Goal: Task Accomplishment & Management: Use online tool/utility

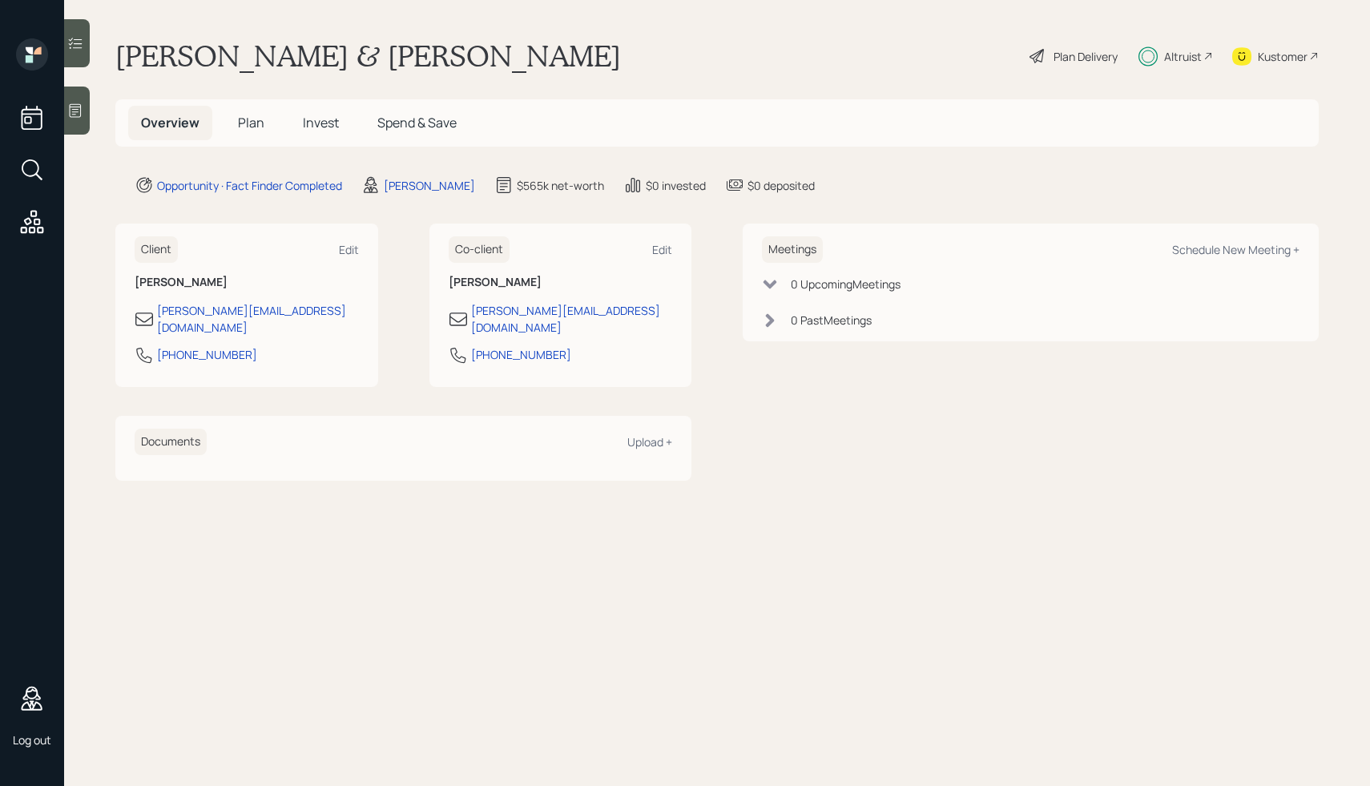
click at [1054, 54] on div "Plan Delivery" at bounding box center [1086, 56] width 64 height 17
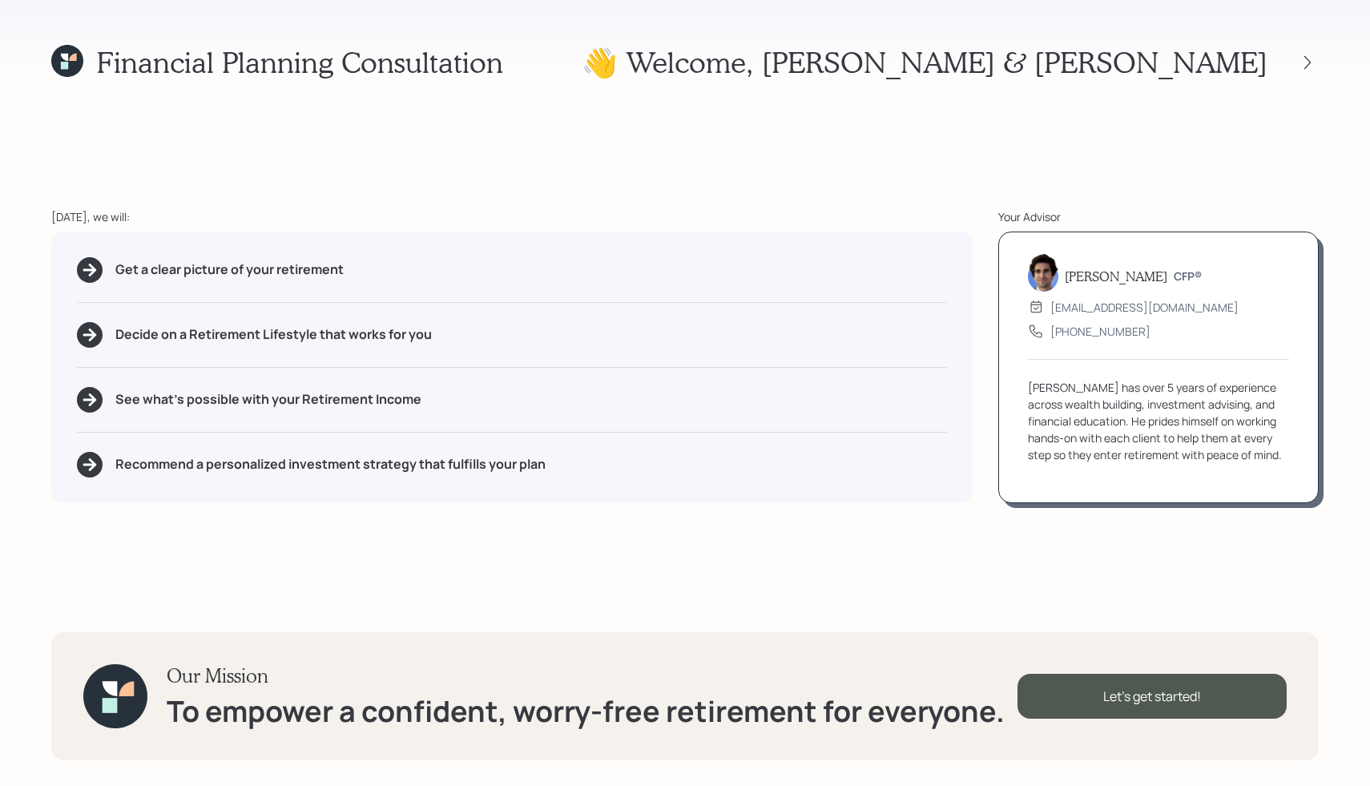
click at [773, 163] on div "Financial Planning Consultation 👋 Welcome , [PERSON_NAME] & [PERSON_NAME] [DATE…" at bounding box center [685, 393] width 1370 height 786
click at [853, 188] on div "Financial Planning Consultation 👋 Welcome , [PERSON_NAME] & [PERSON_NAME] [DATE…" at bounding box center [685, 393] width 1370 height 786
click at [821, 216] on div "[DATE], we will:" at bounding box center [512, 216] width 922 height 17
drag, startPoint x: 1067, startPoint y: 275, endPoint x: 1236, endPoint y: 275, distance: 169.1
click at [1236, 275] on div "[PERSON_NAME] CFP®" at bounding box center [1158, 276] width 261 height 30
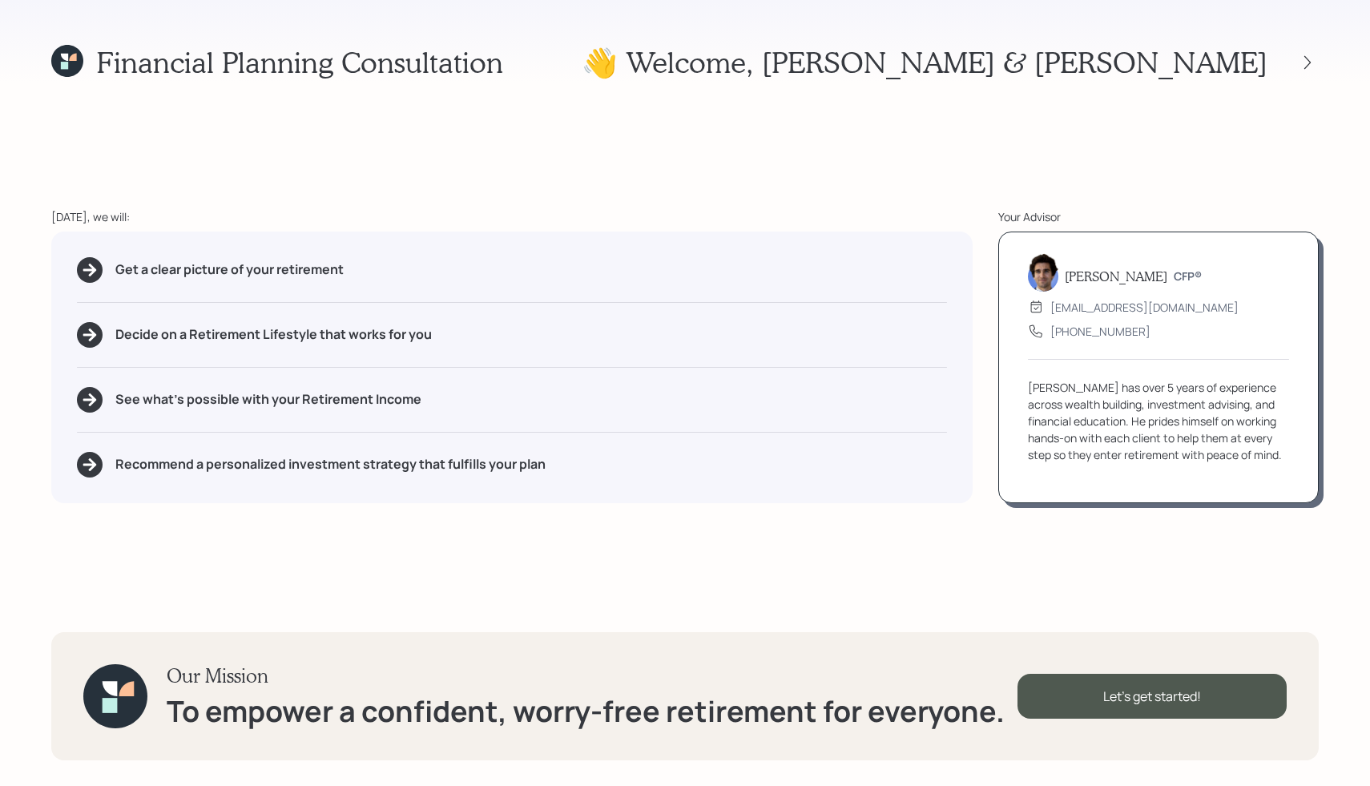
click at [987, 185] on div "Financial Planning Consultation 👋 Welcome , [PERSON_NAME] & [PERSON_NAME] [DATE…" at bounding box center [685, 393] width 1370 height 786
click at [1076, 696] on div "Let's get started!" at bounding box center [1152, 696] width 269 height 45
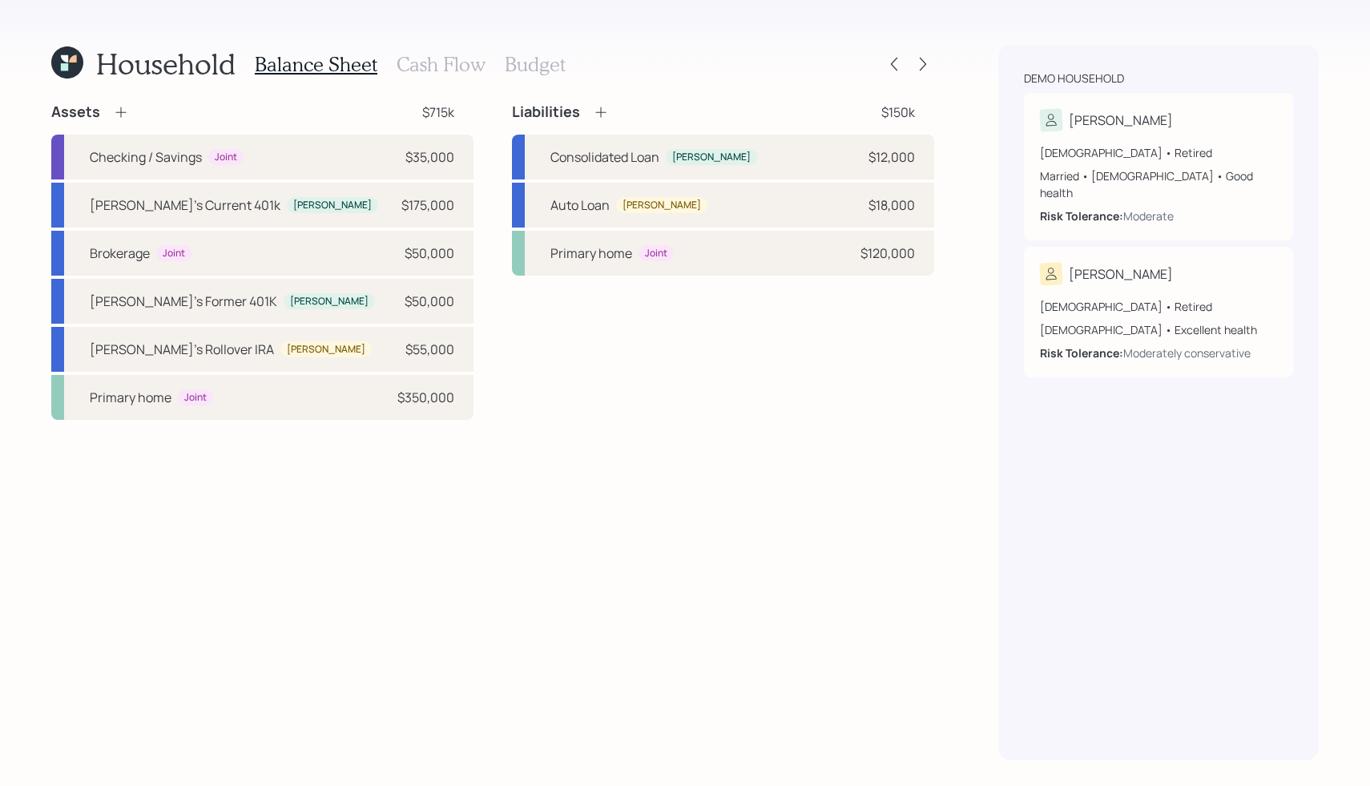
click at [419, 62] on h3 "Cash Flow" at bounding box center [441, 64] width 89 height 23
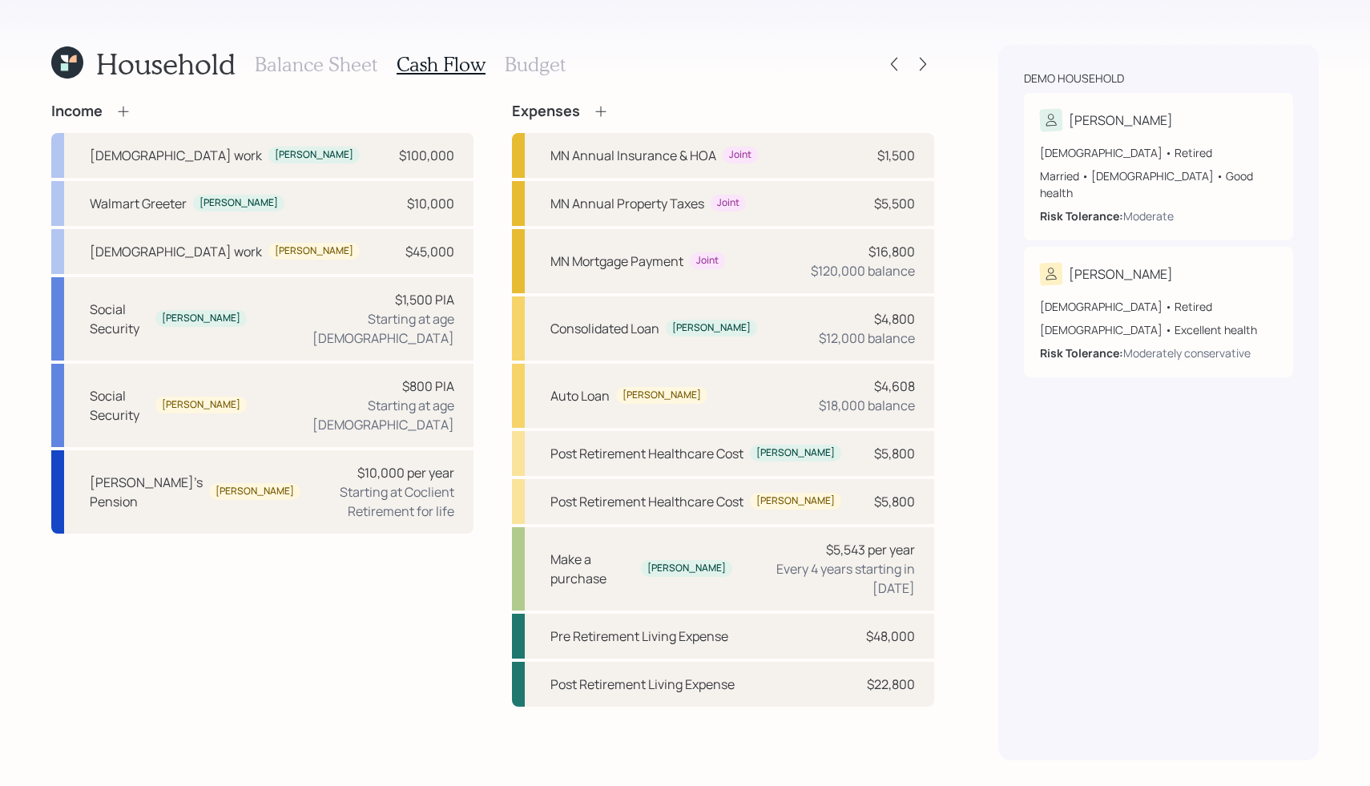
click at [278, 76] on div "Balance Sheet Cash Flow Budget" at bounding box center [410, 64] width 311 height 38
click at [289, 66] on h3 "Balance Sheet" at bounding box center [316, 64] width 123 height 23
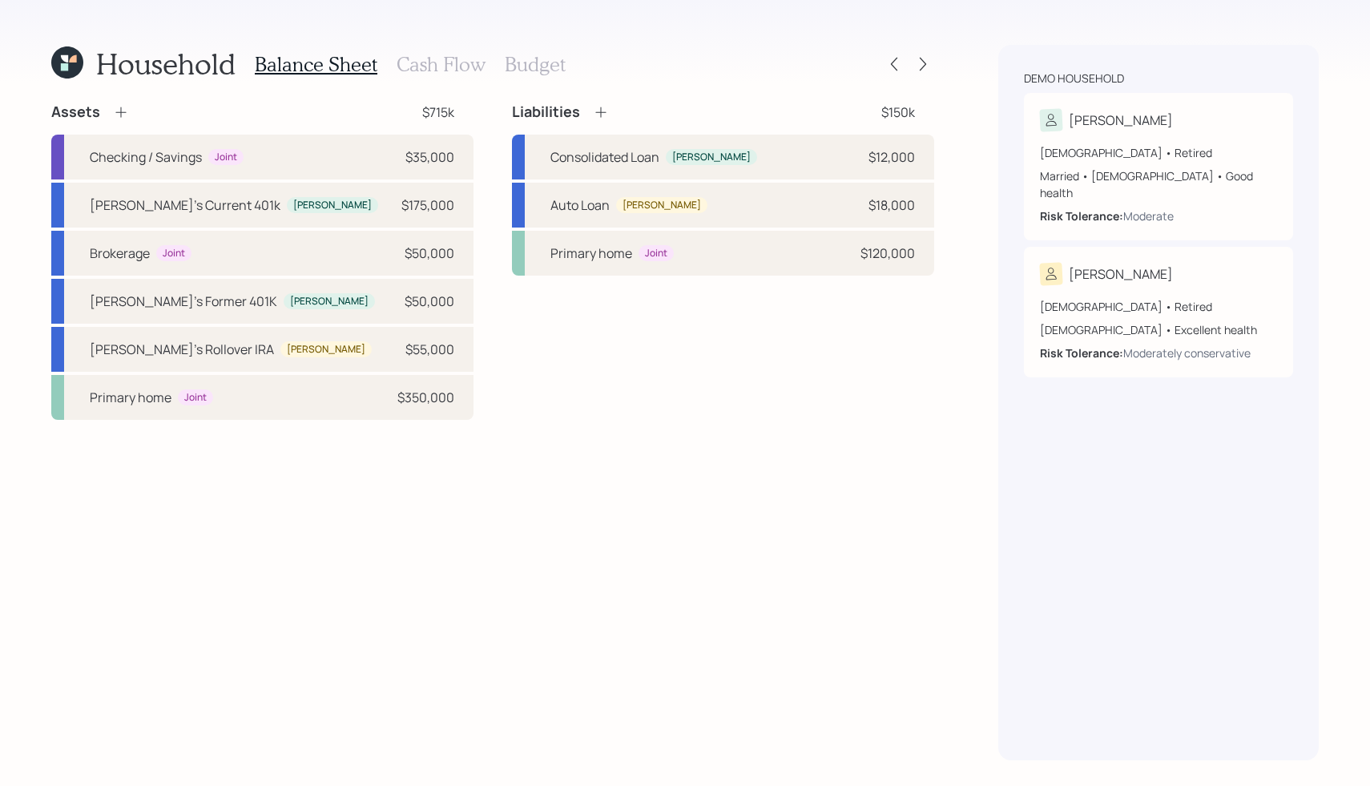
click at [447, 70] on h3 "Cash Flow" at bounding box center [441, 64] width 89 height 23
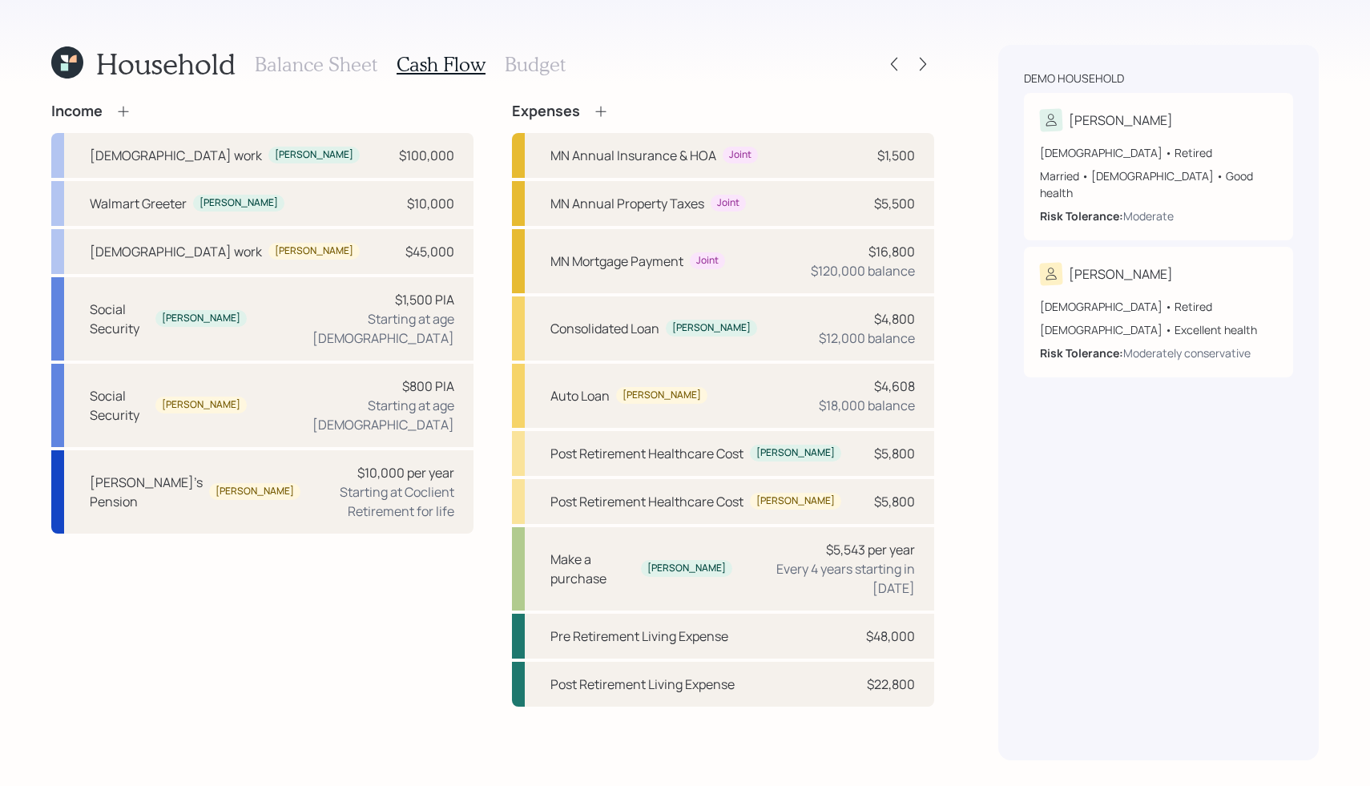
click at [527, 64] on h3 "Budget" at bounding box center [535, 64] width 61 height 23
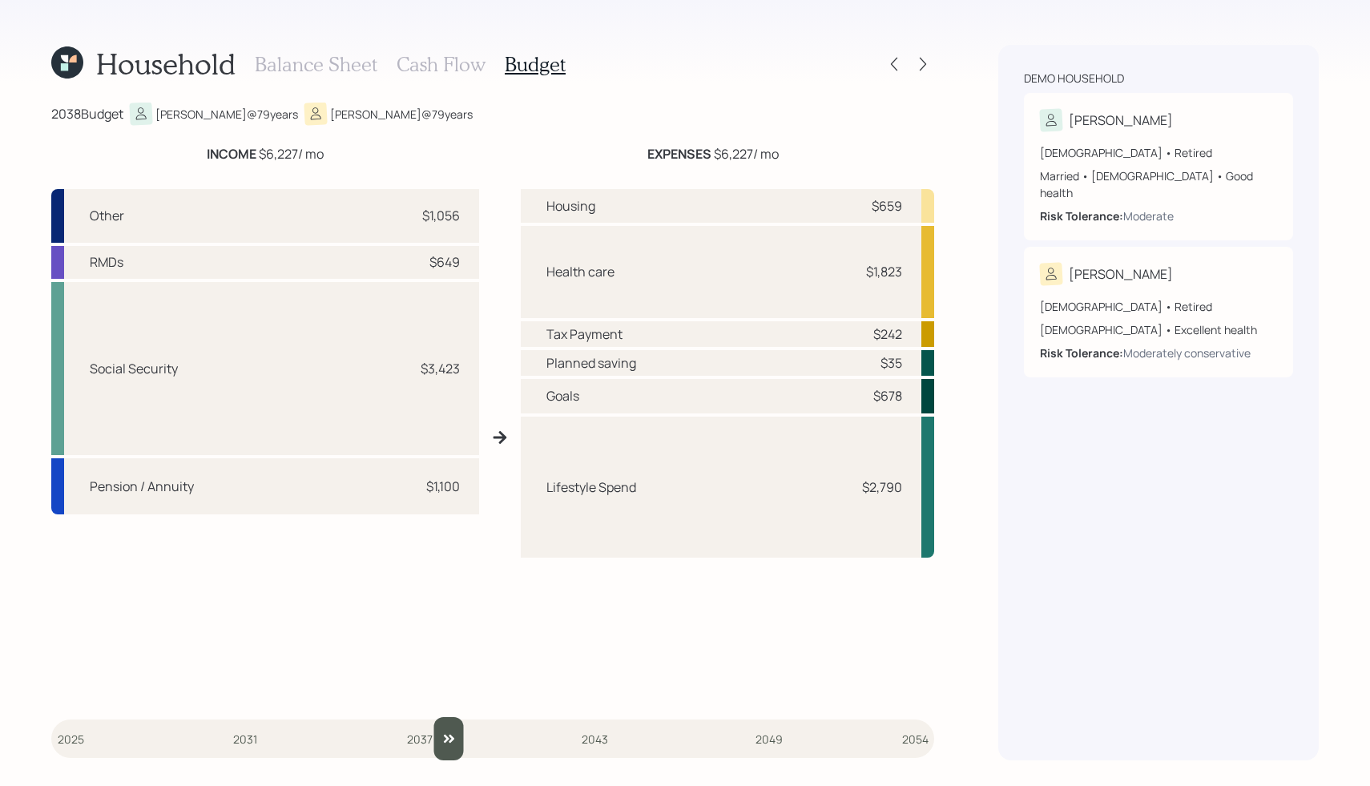
drag, startPoint x: 74, startPoint y: 745, endPoint x: 460, endPoint y: 732, distance: 386.5
click at [460, 732] on input "slider" at bounding box center [492, 738] width 883 height 43
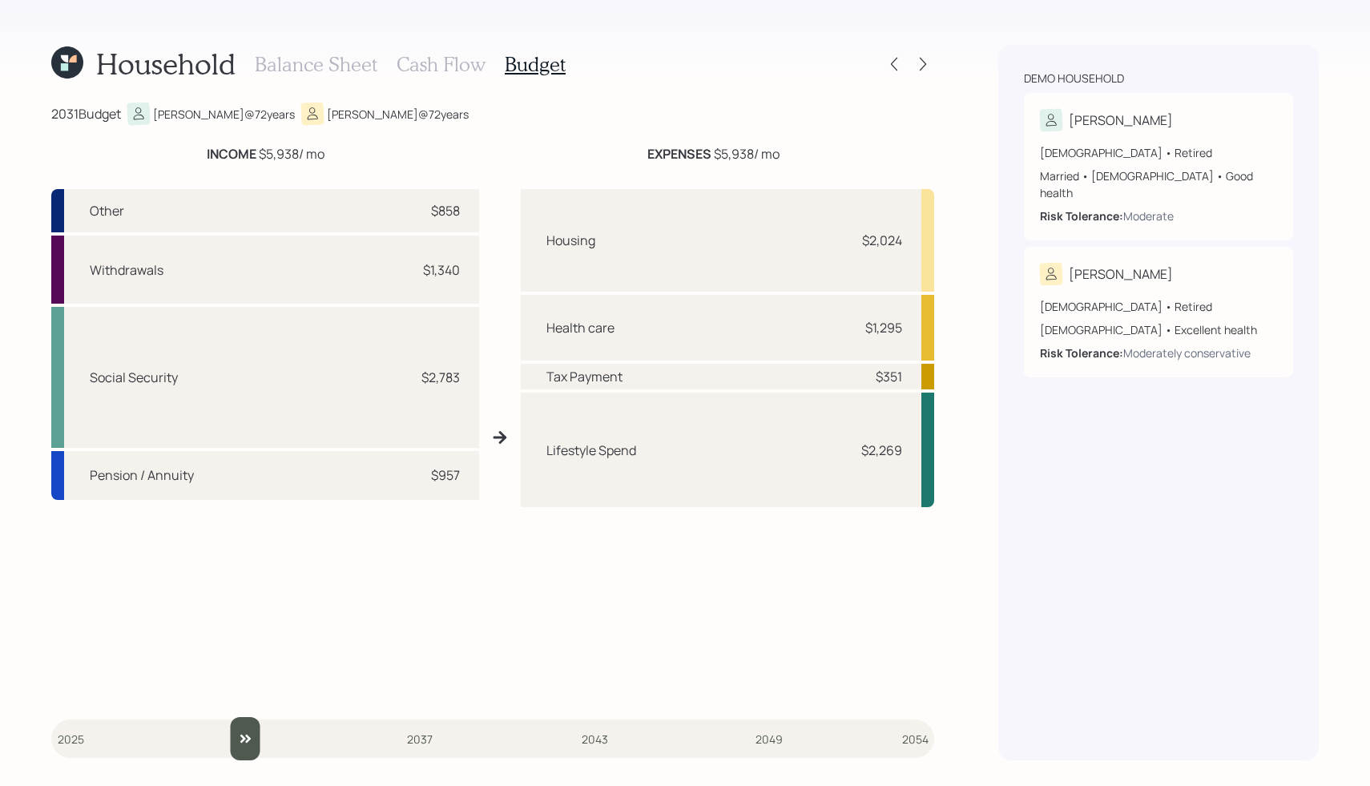
drag, startPoint x: 453, startPoint y: 738, endPoint x: 230, endPoint y: 711, distance: 224.4
click at [230, 717] on input "slider" at bounding box center [492, 738] width 883 height 43
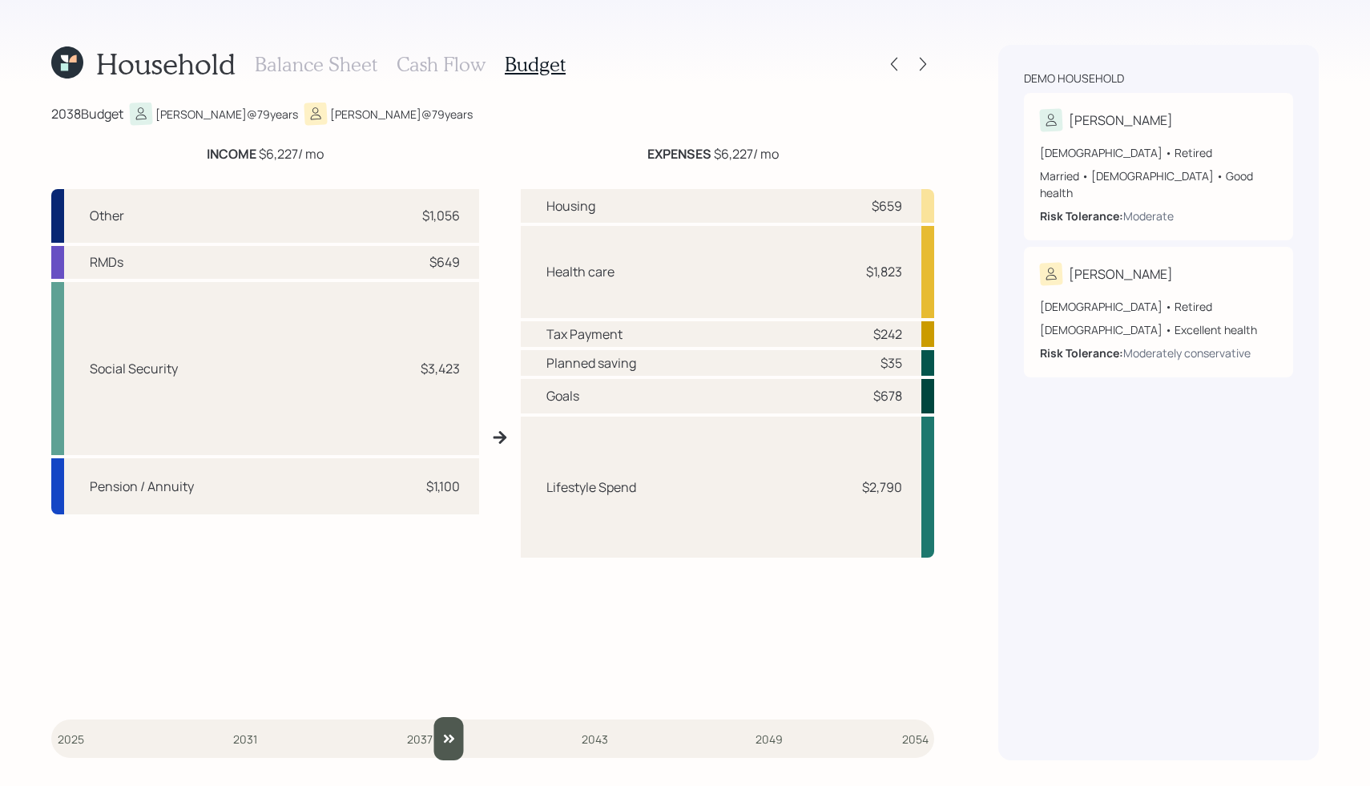
drag, startPoint x: 240, startPoint y: 736, endPoint x: 447, endPoint y: 708, distance: 209.6
type input "2038"
click at [446, 717] on input "slider" at bounding box center [492, 738] width 883 height 43
click at [925, 67] on icon at bounding box center [923, 64] width 16 height 16
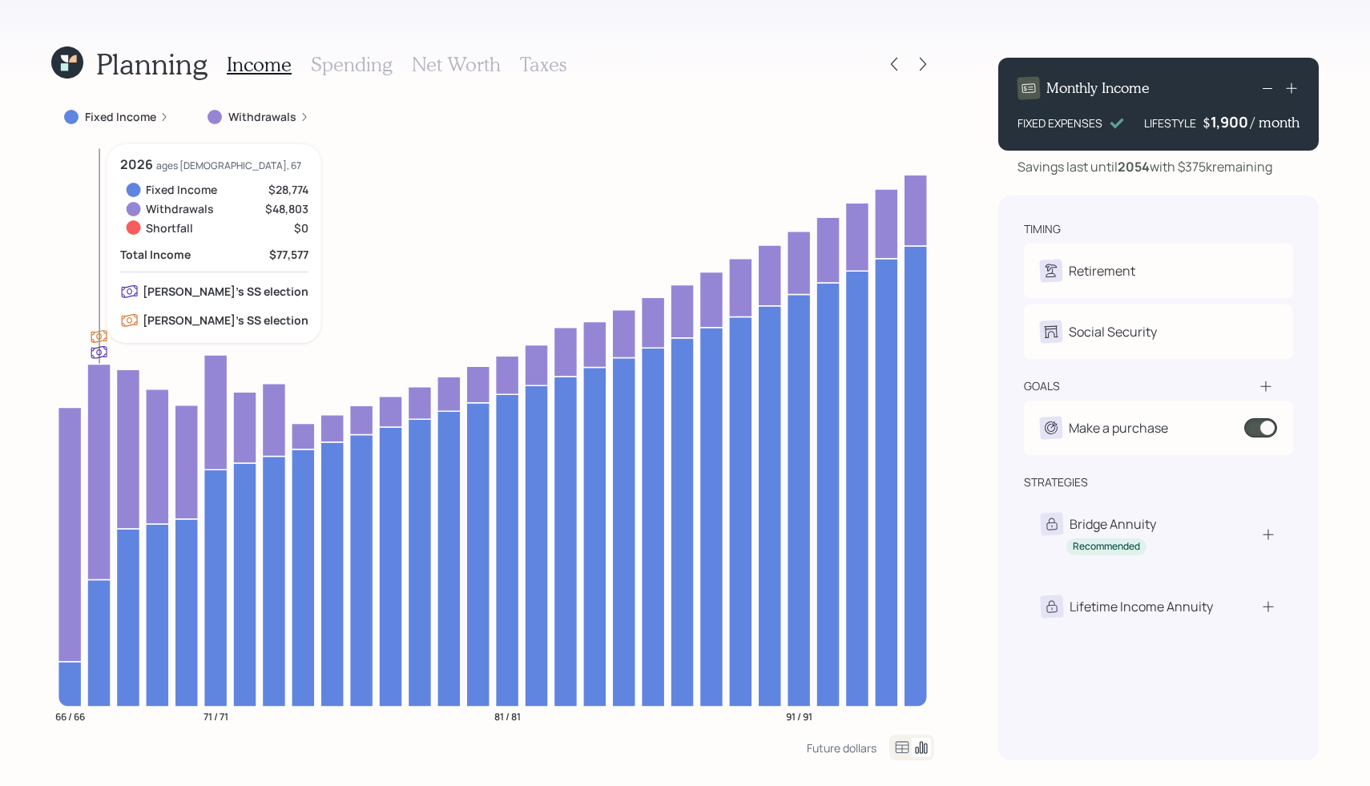
click at [103, 653] on icon at bounding box center [98, 642] width 23 height 127
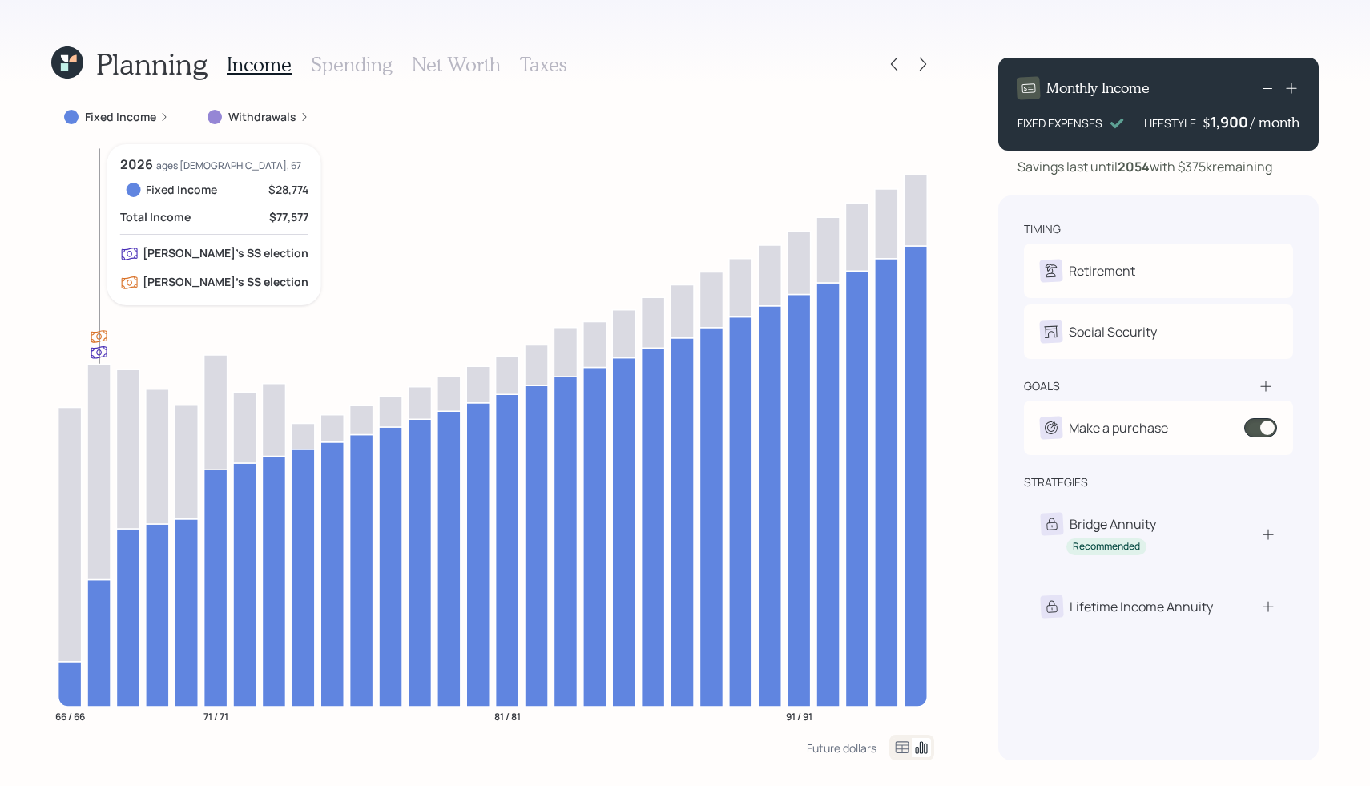
click at [103, 653] on icon at bounding box center [98, 642] width 23 height 127
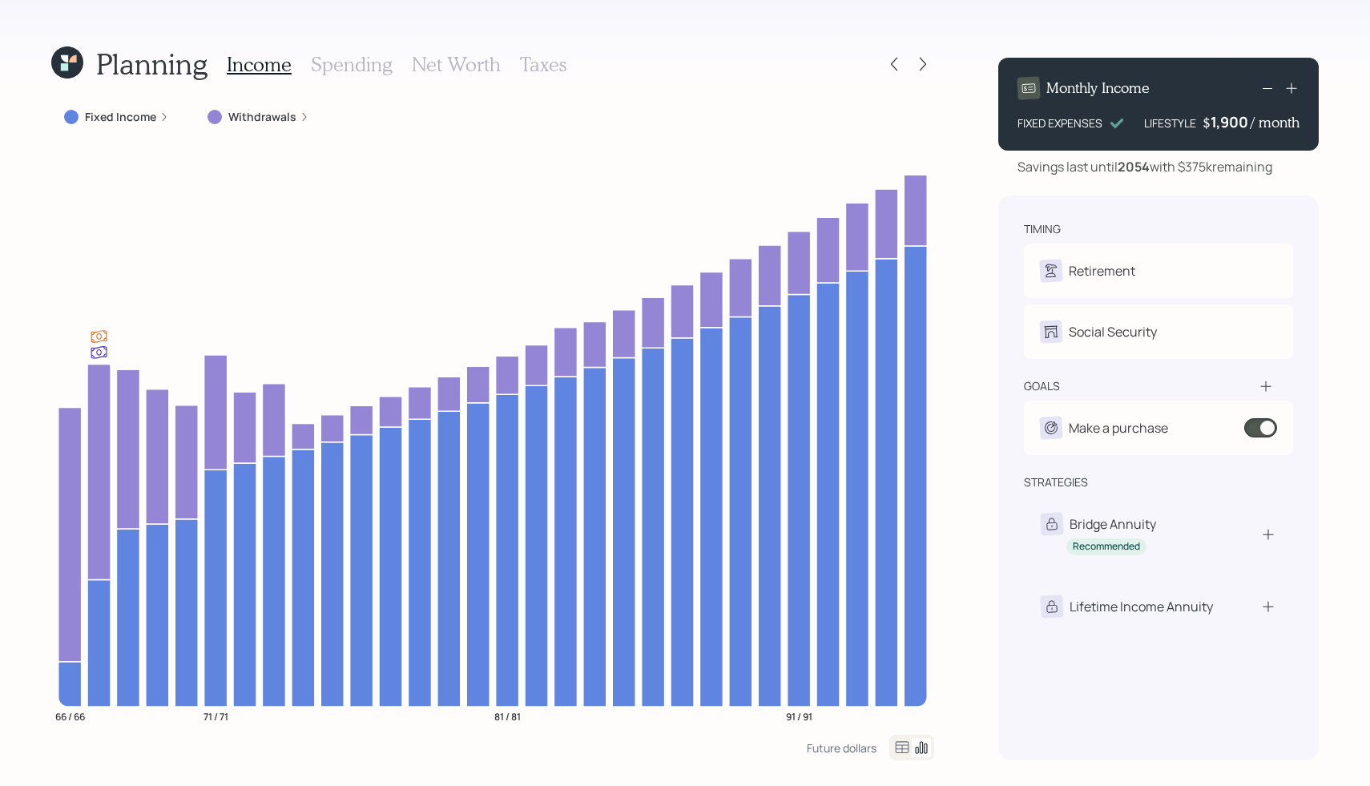
click at [155, 124] on div "Fixed Income" at bounding box center [116, 117] width 105 height 16
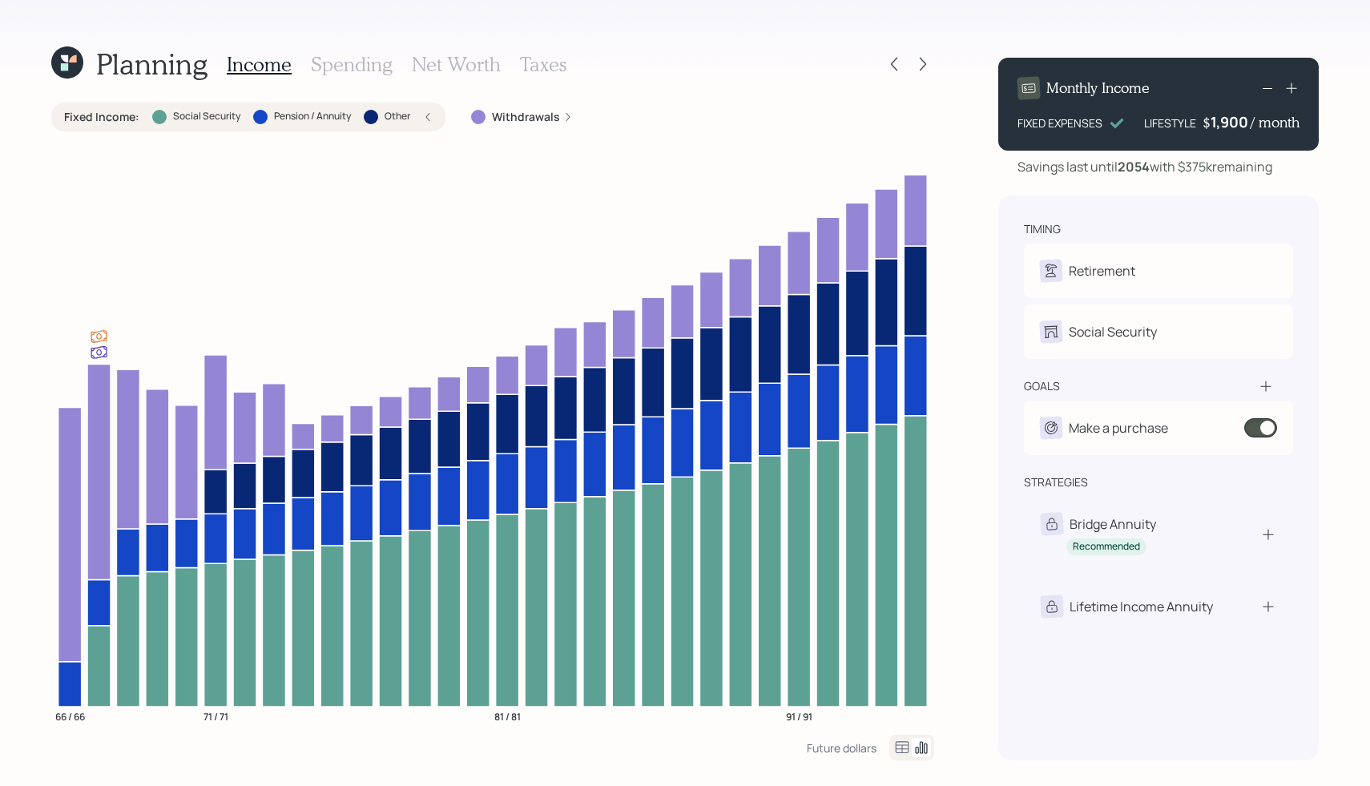
click at [424, 117] on icon at bounding box center [428, 117] width 10 height 10
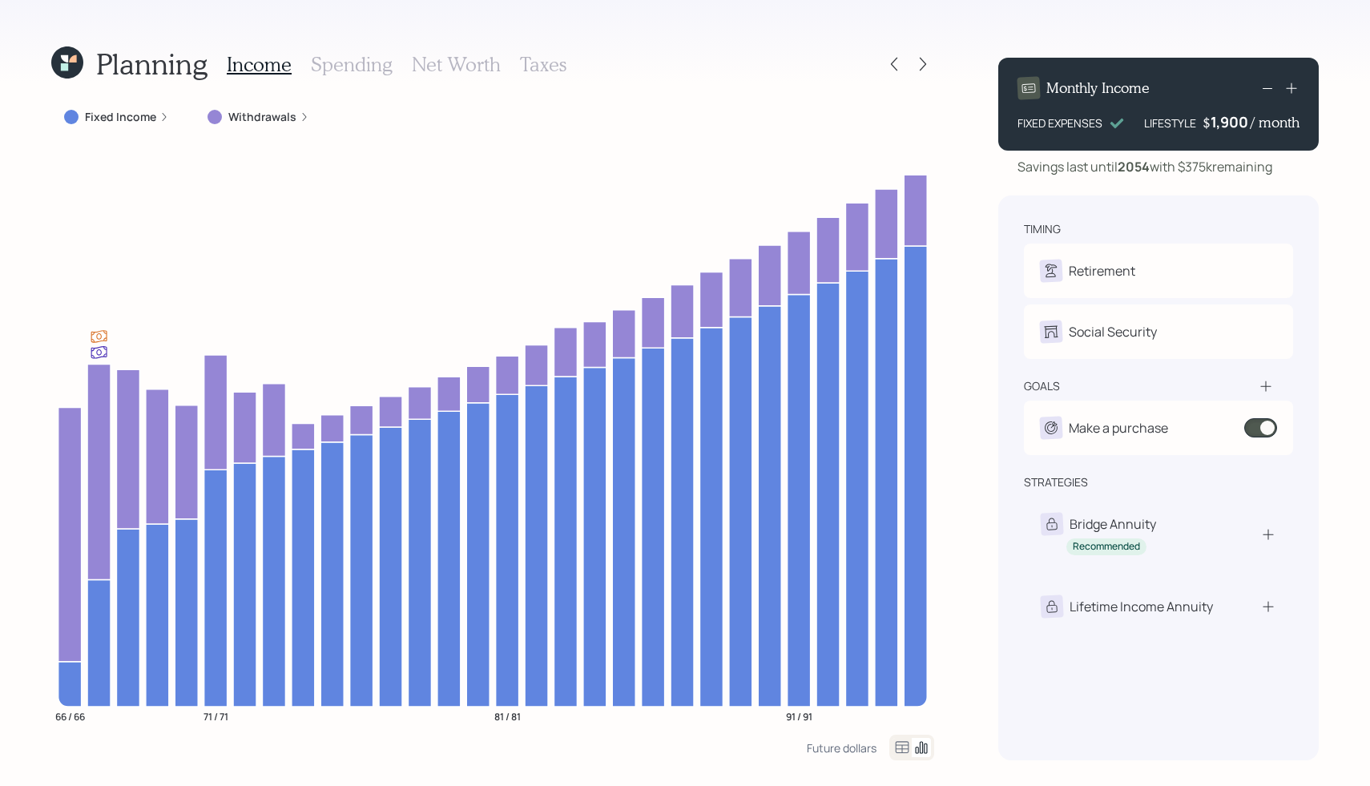
click at [307, 114] on div "Withdrawals" at bounding box center [258, 117] width 127 height 29
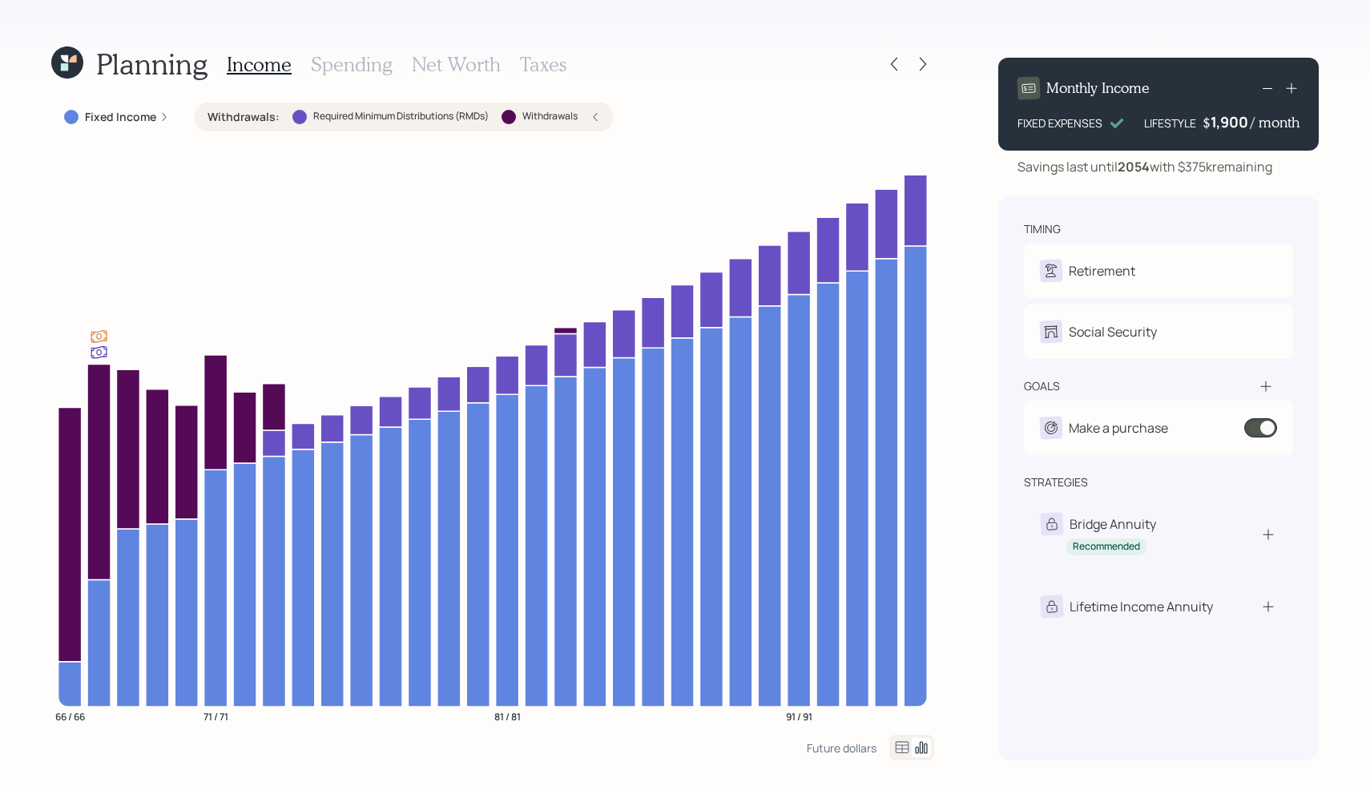
click at [593, 110] on div "Withdrawals : Required Minimum Distributions (RMDs) Withdrawals" at bounding box center [404, 117] width 393 height 16
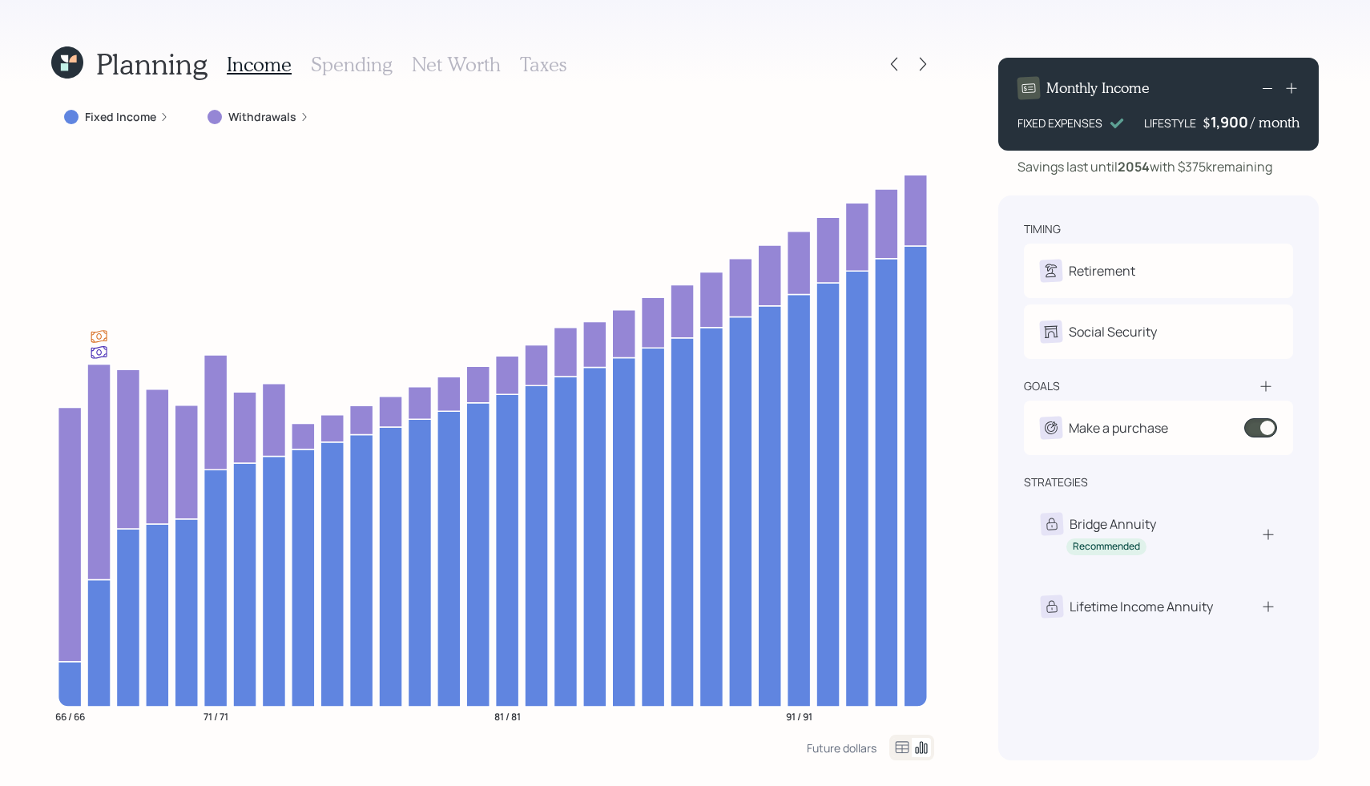
click at [1253, 122] on h4 "/ month" at bounding box center [1275, 123] width 49 height 18
click at [1296, 89] on icon at bounding box center [1292, 88] width 16 height 16
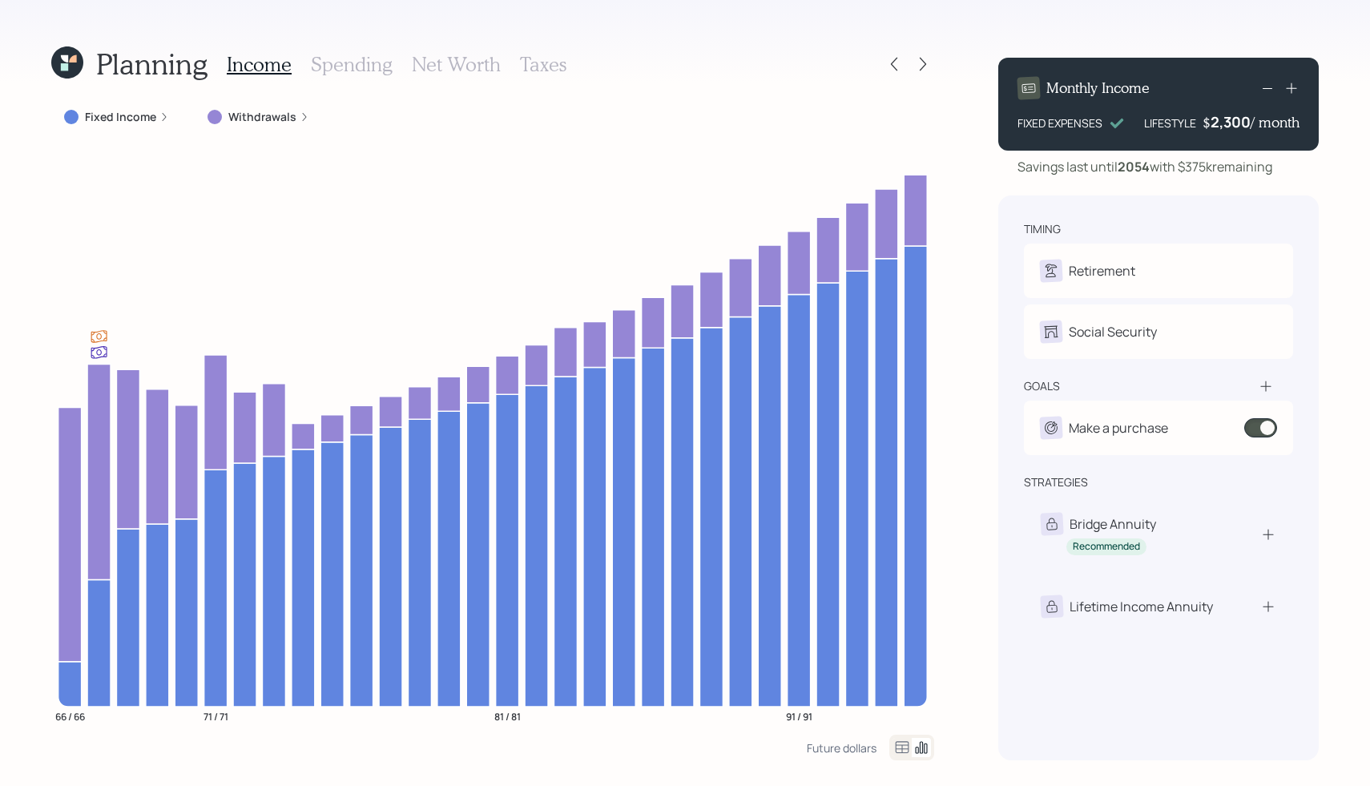
click at [1296, 89] on icon at bounding box center [1292, 88] width 16 height 16
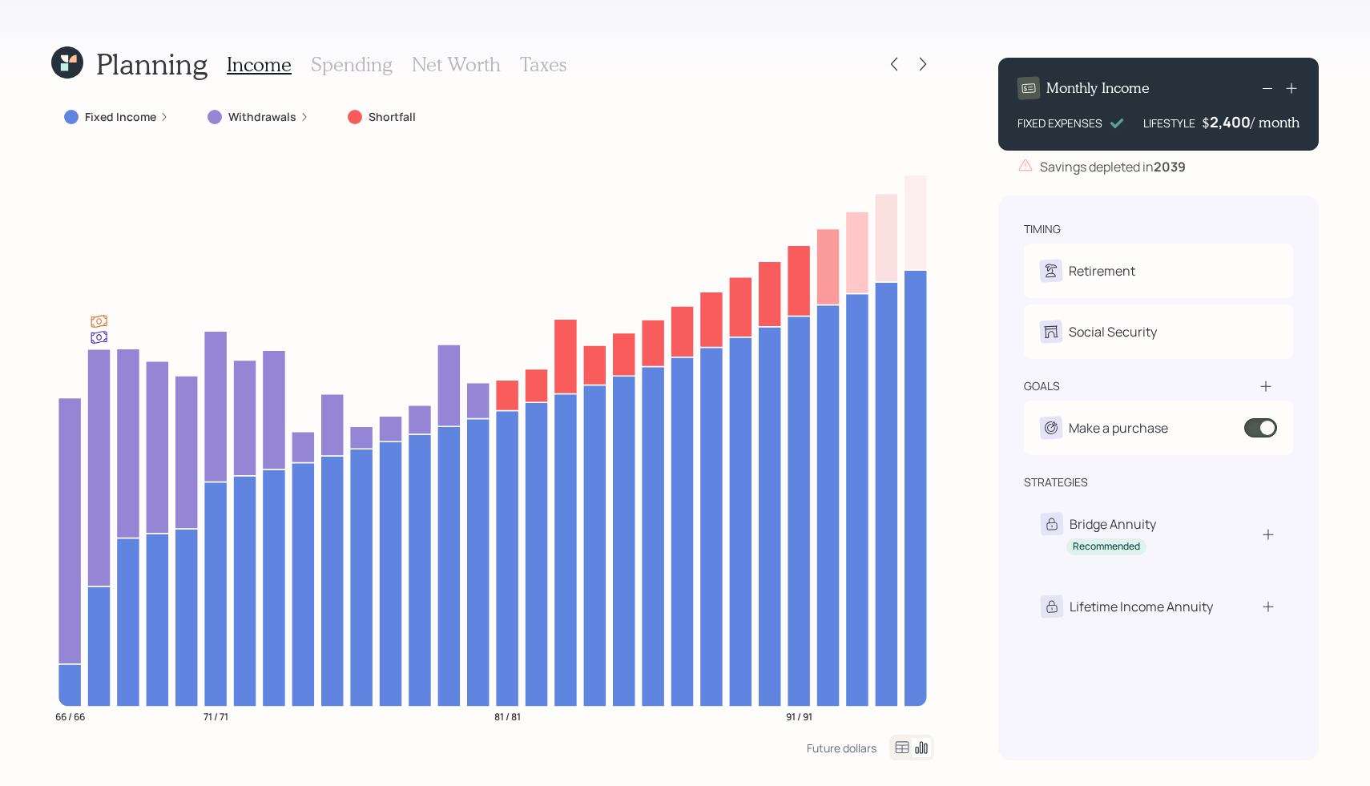
click at [1260, 85] on icon at bounding box center [1267, 88] width 19 height 19
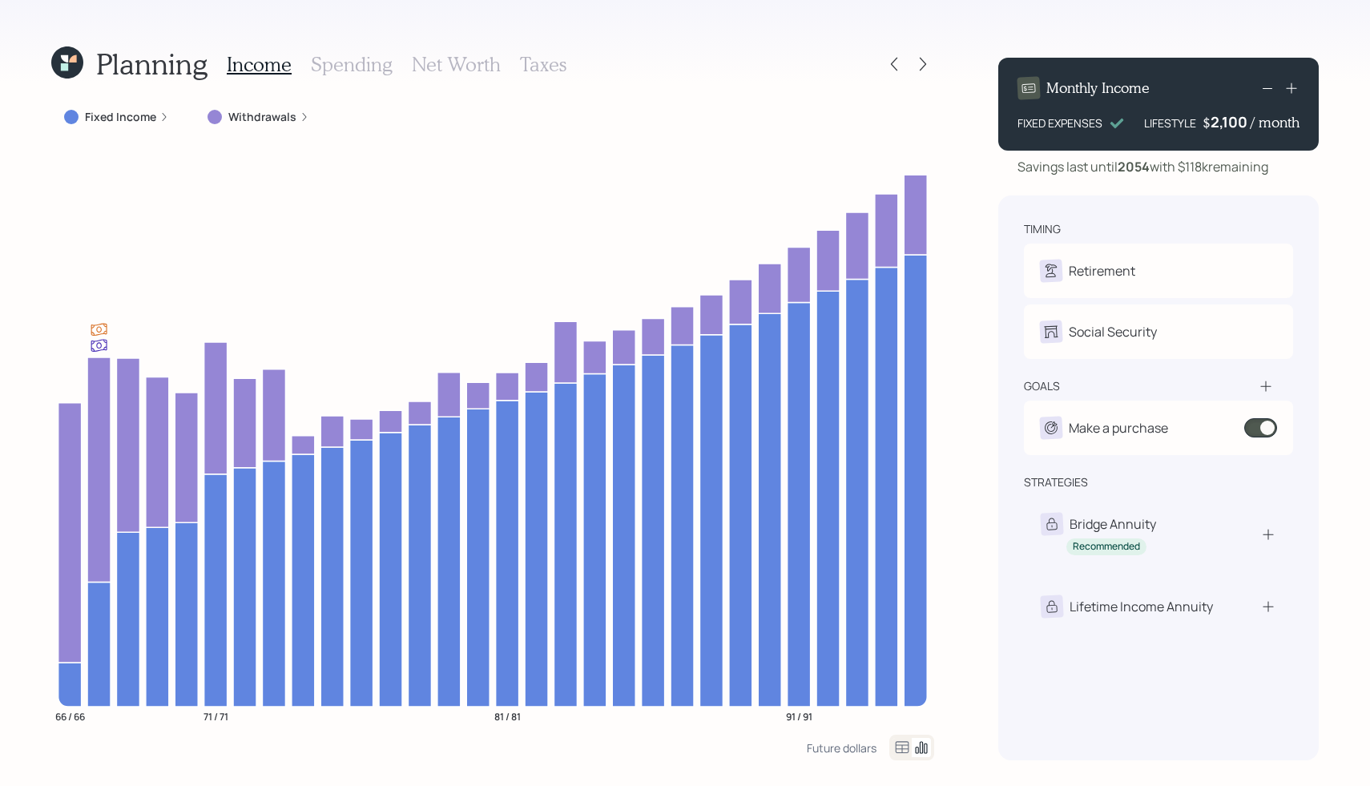
click at [1292, 87] on icon at bounding box center [1292, 88] width 16 height 16
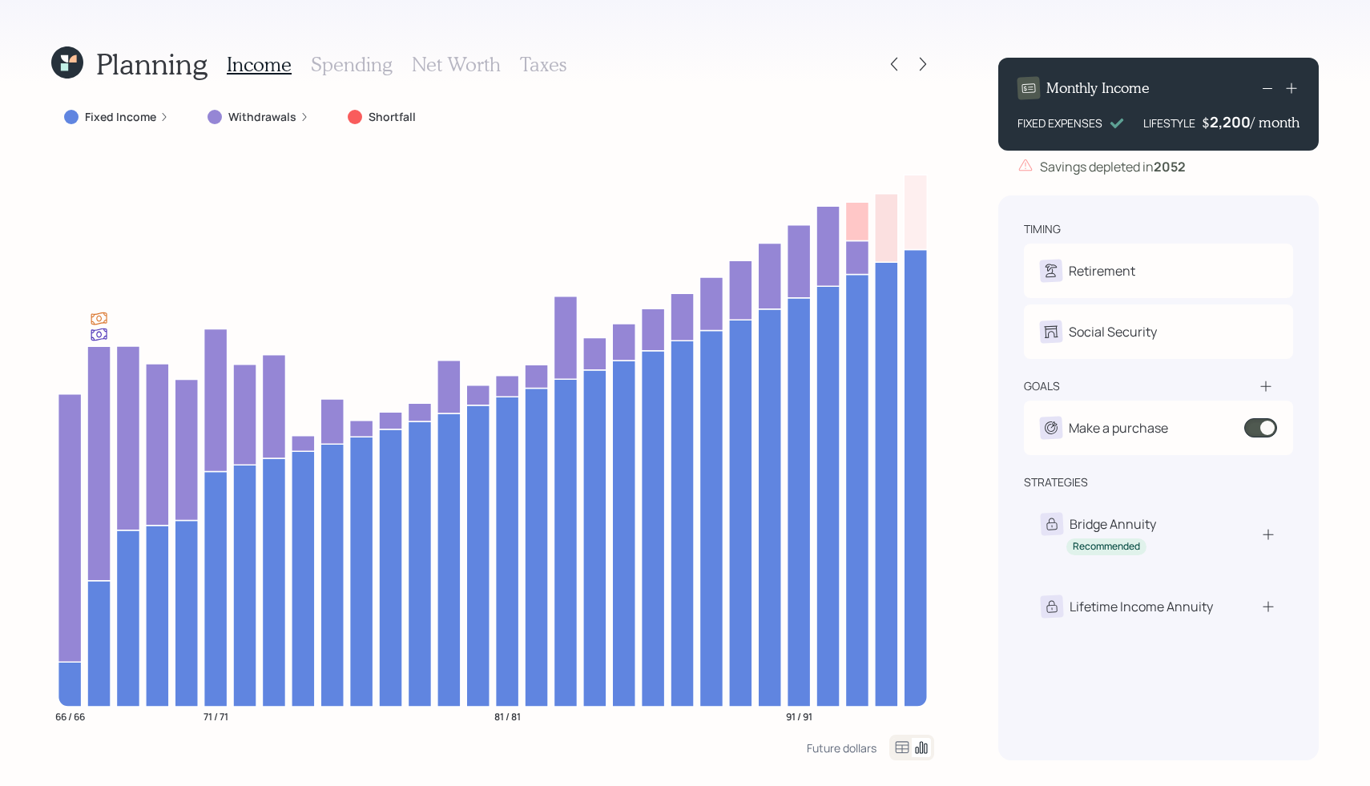
click at [1272, 87] on icon at bounding box center [1267, 88] width 19 height 19
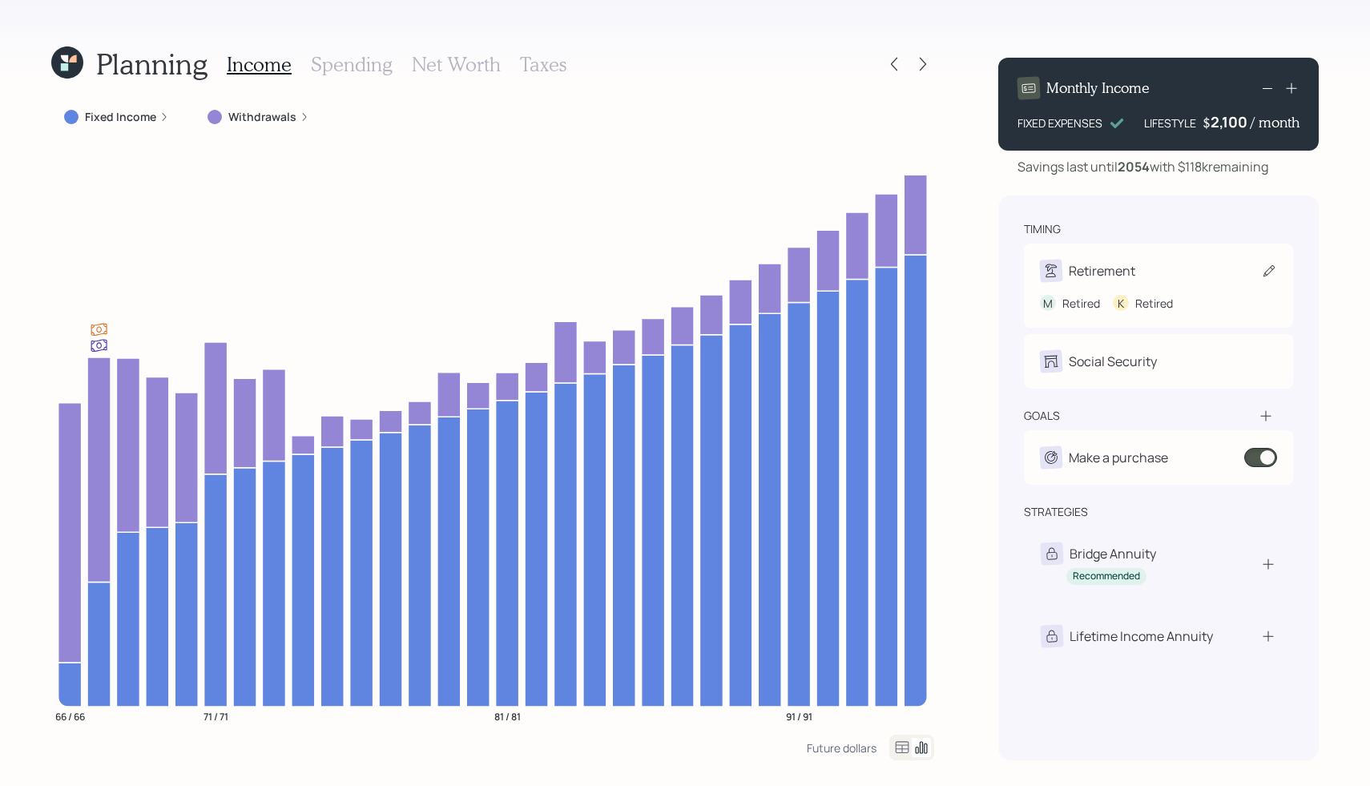
click at [1130, 261] on div "Retirement" at bounding box center [1102, 270] width 67 height 19
select select "5"
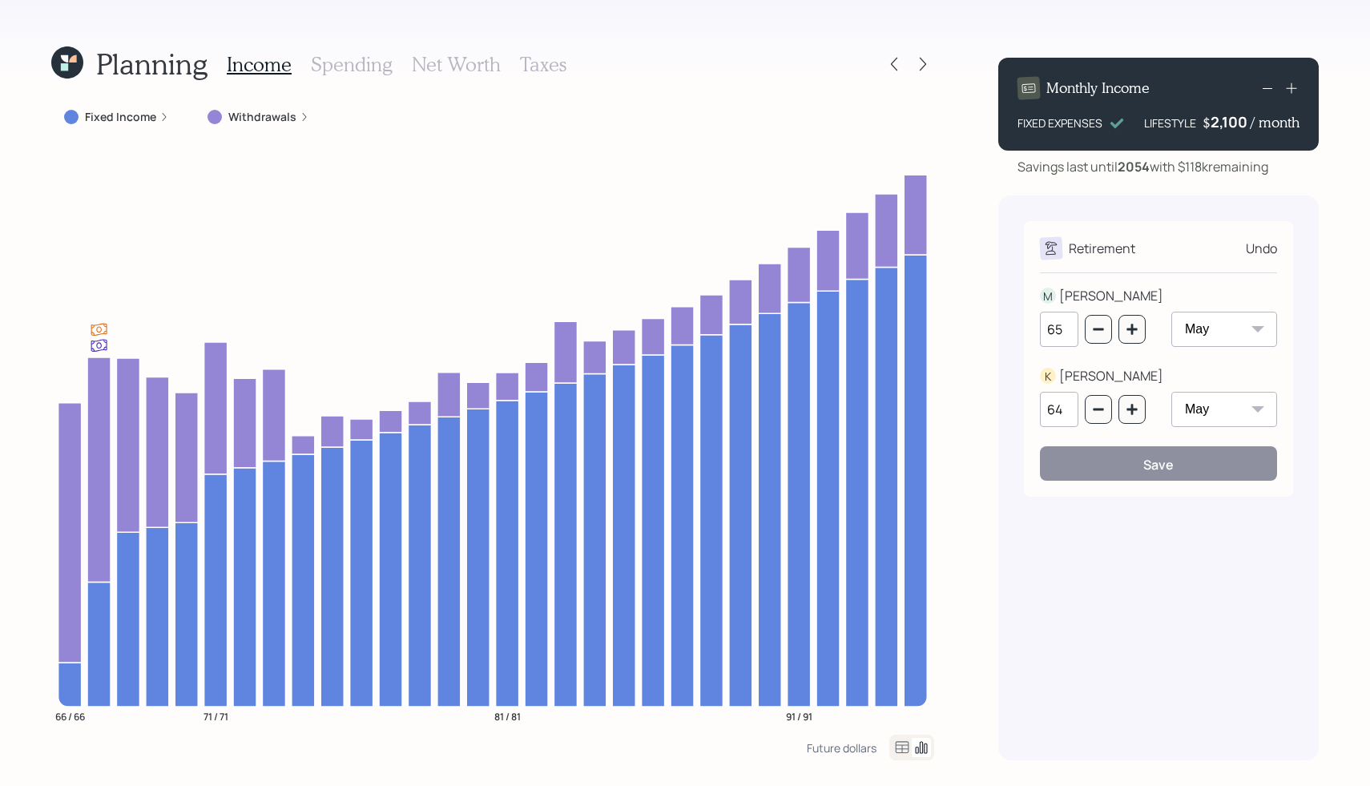
click at [1259, 245] on div "Undo" at bounding box center [1261, 248] width 31 height 19
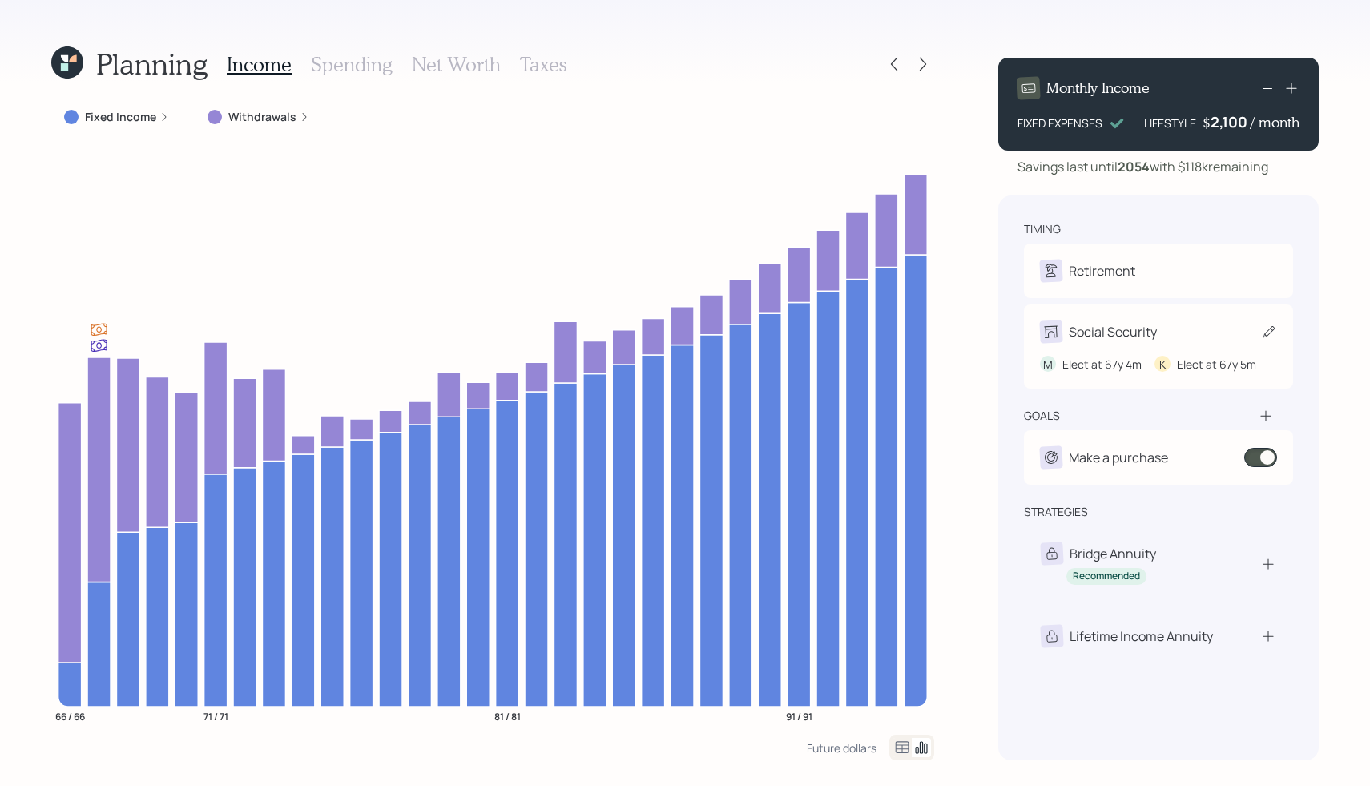
click at [1128, 334] on div "Social Security" at bounding box center [1113, 331] width 88 height 19
select select "4"
select select "5"
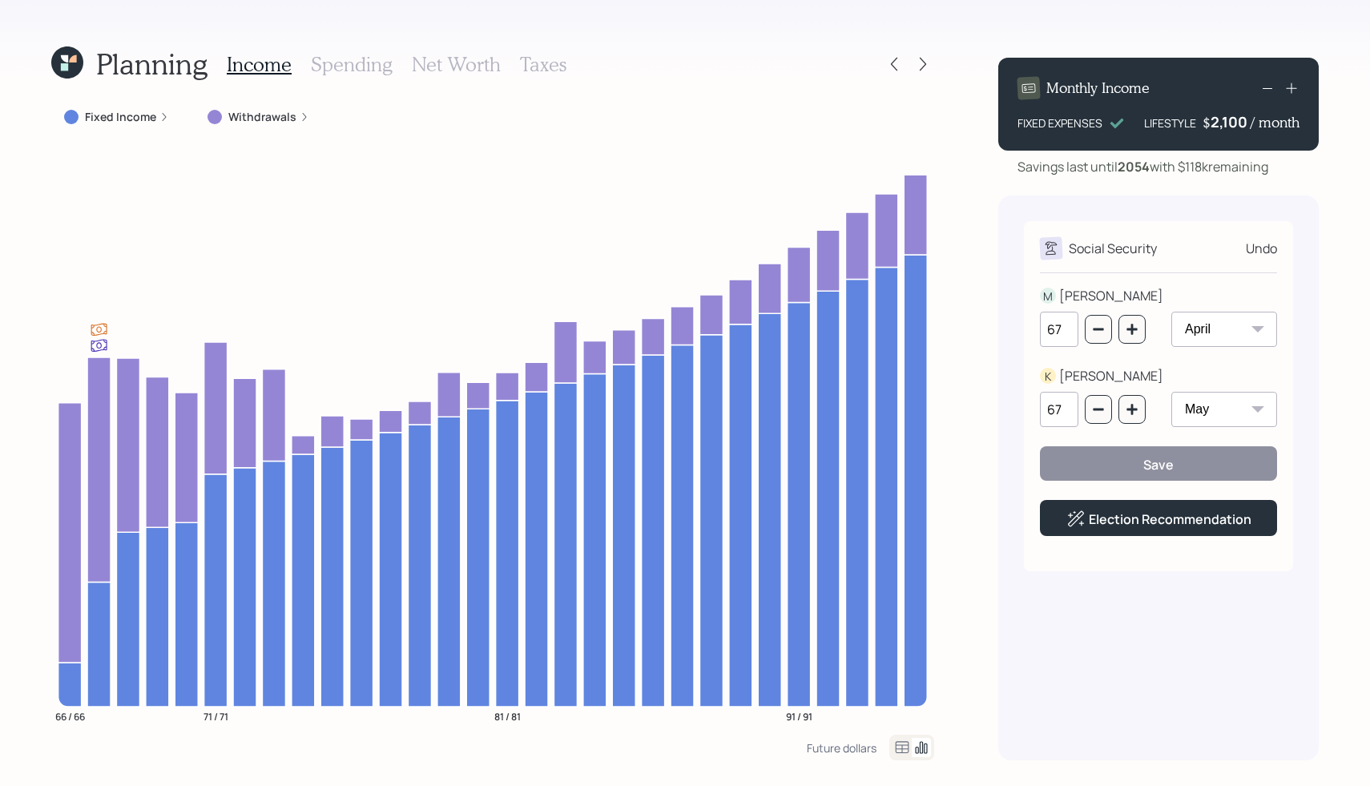
click at [1253, 244] on div "Undo" at bounding box center [1261, 248] width 31 height 19
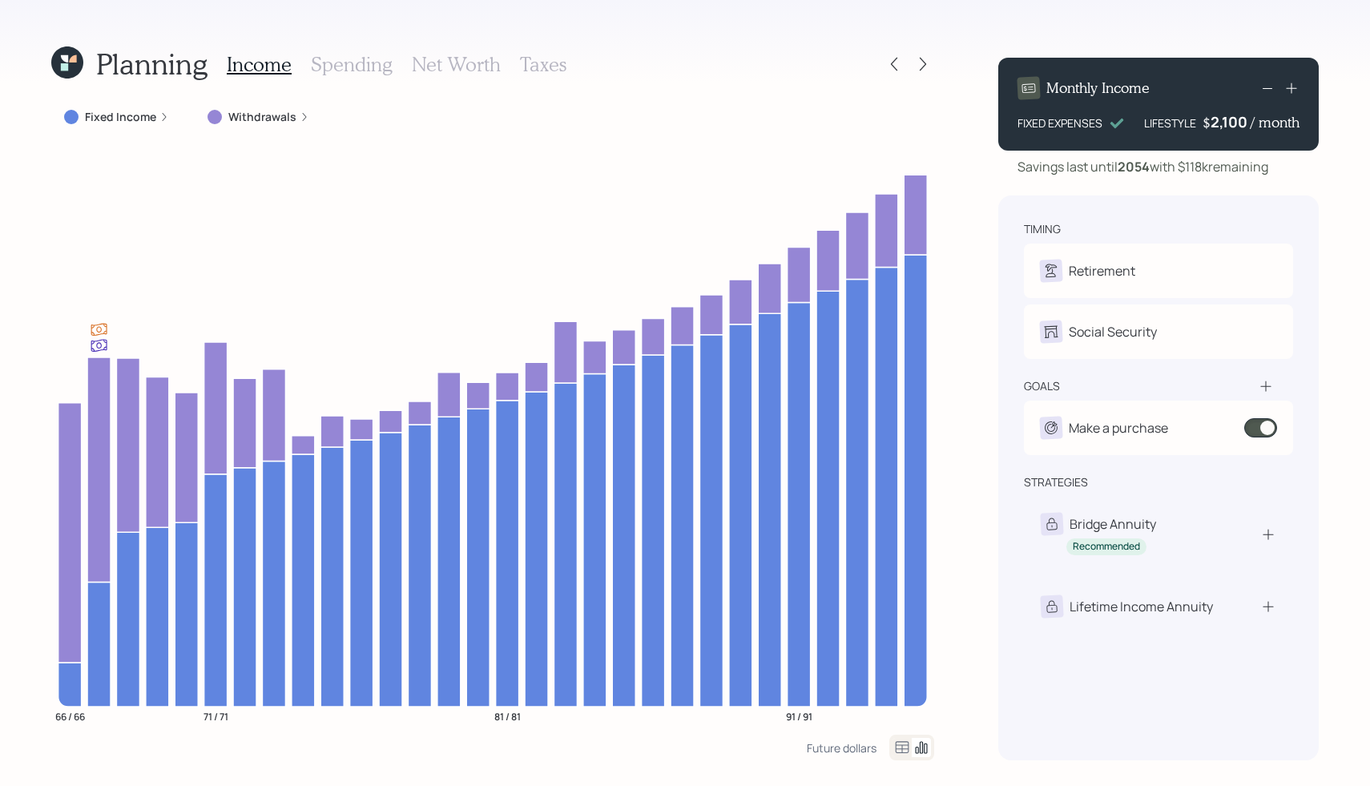
click at [413, 140] on div "Fixed Income Withdrawals 66 / 66 71 / 71 81 / 81 91 / 91" at bounding box center [492, 419] width 883 height 632
click at [926, 66] on icon at bounding box center [923, 64] width 16 height 16
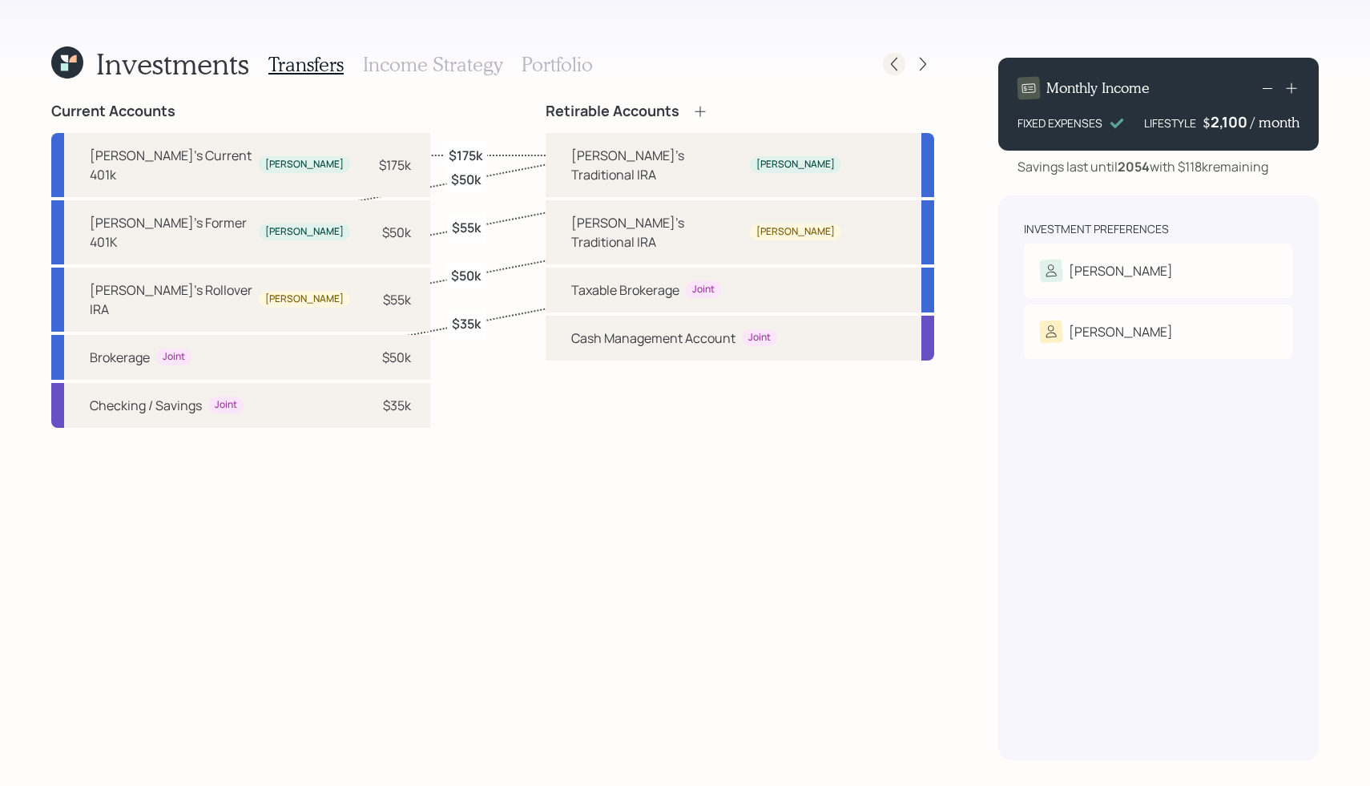
click at [894, 66] on icon at bounding box center [894, 64] width 16 height 16
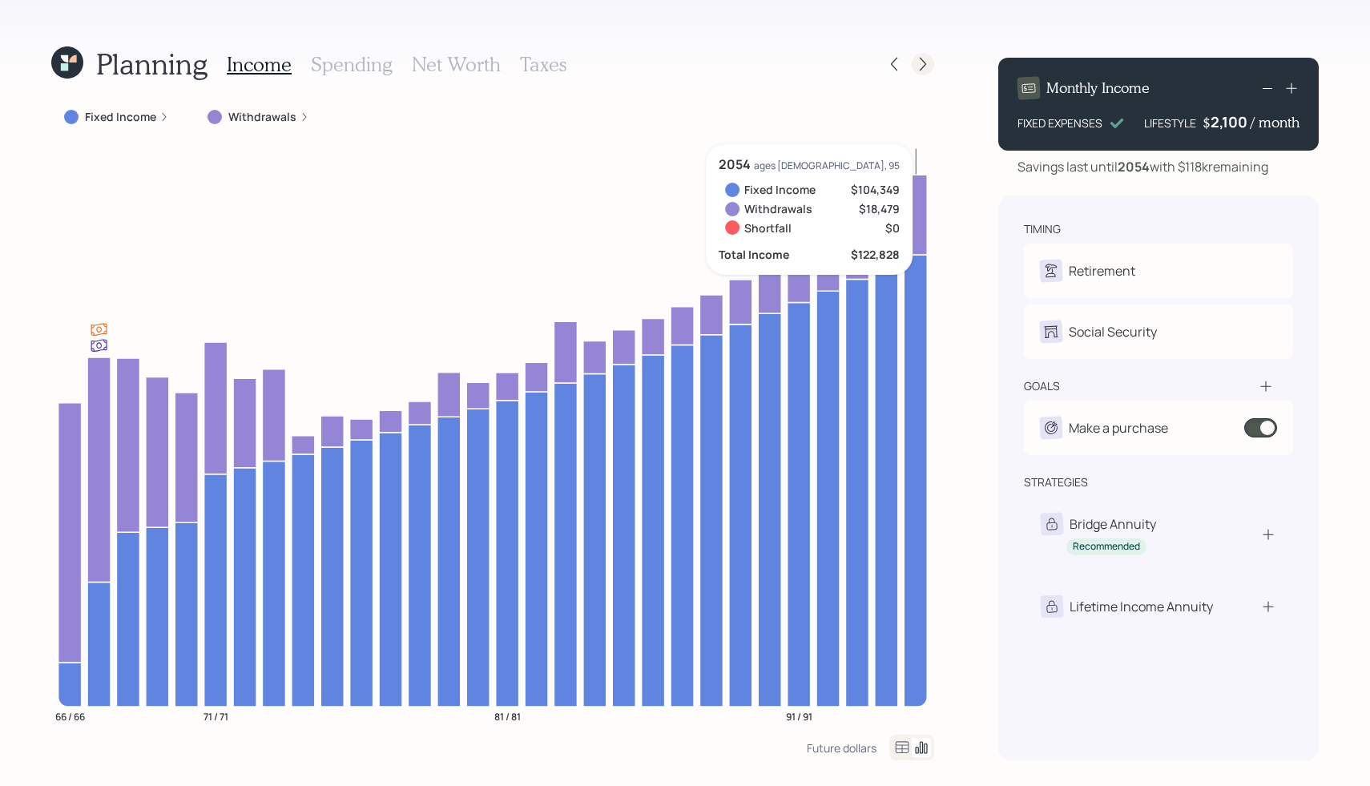
click at [926, 64] on icon at bounding box center [923, 64] width 16 height 16
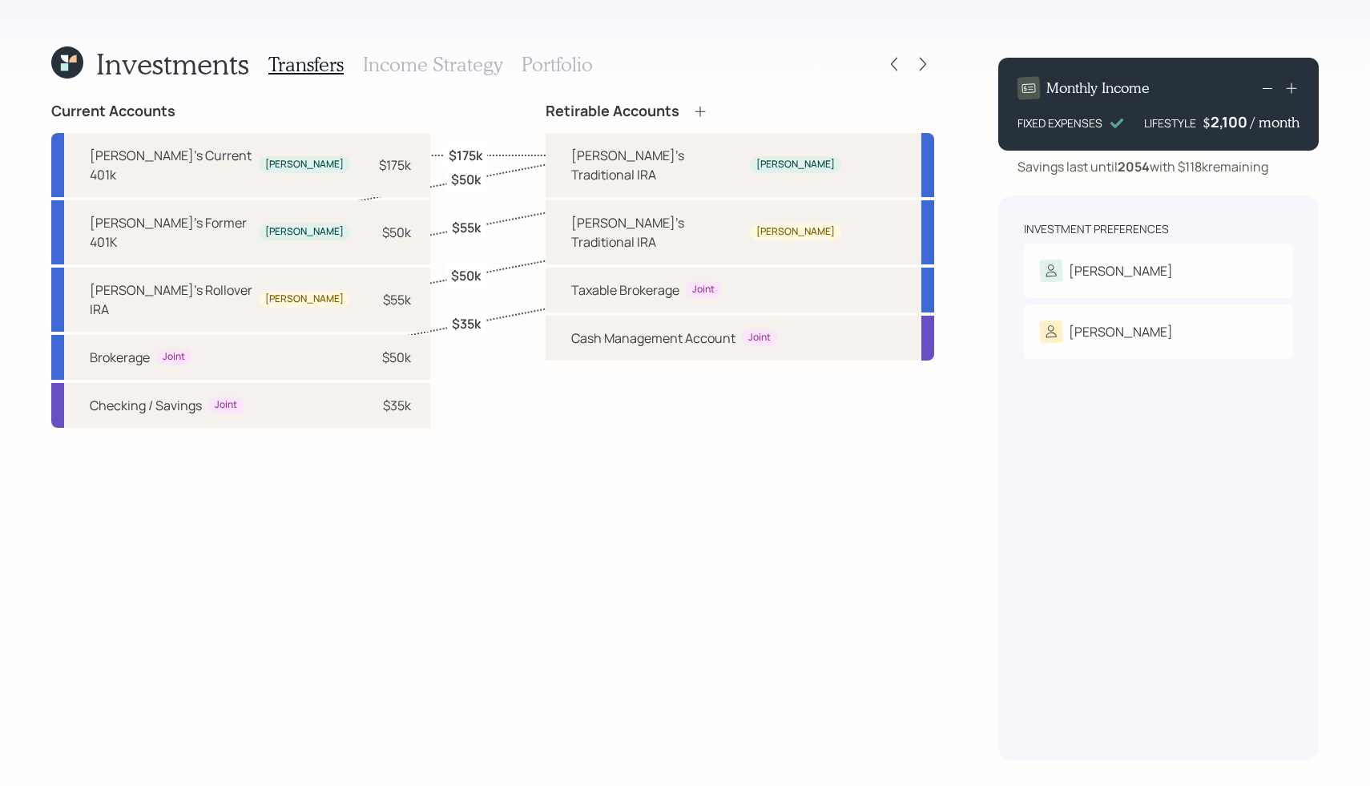
click at [444, 68] on h3 "Income Strategy" at bounding box center [432, 64] width 139 height 23
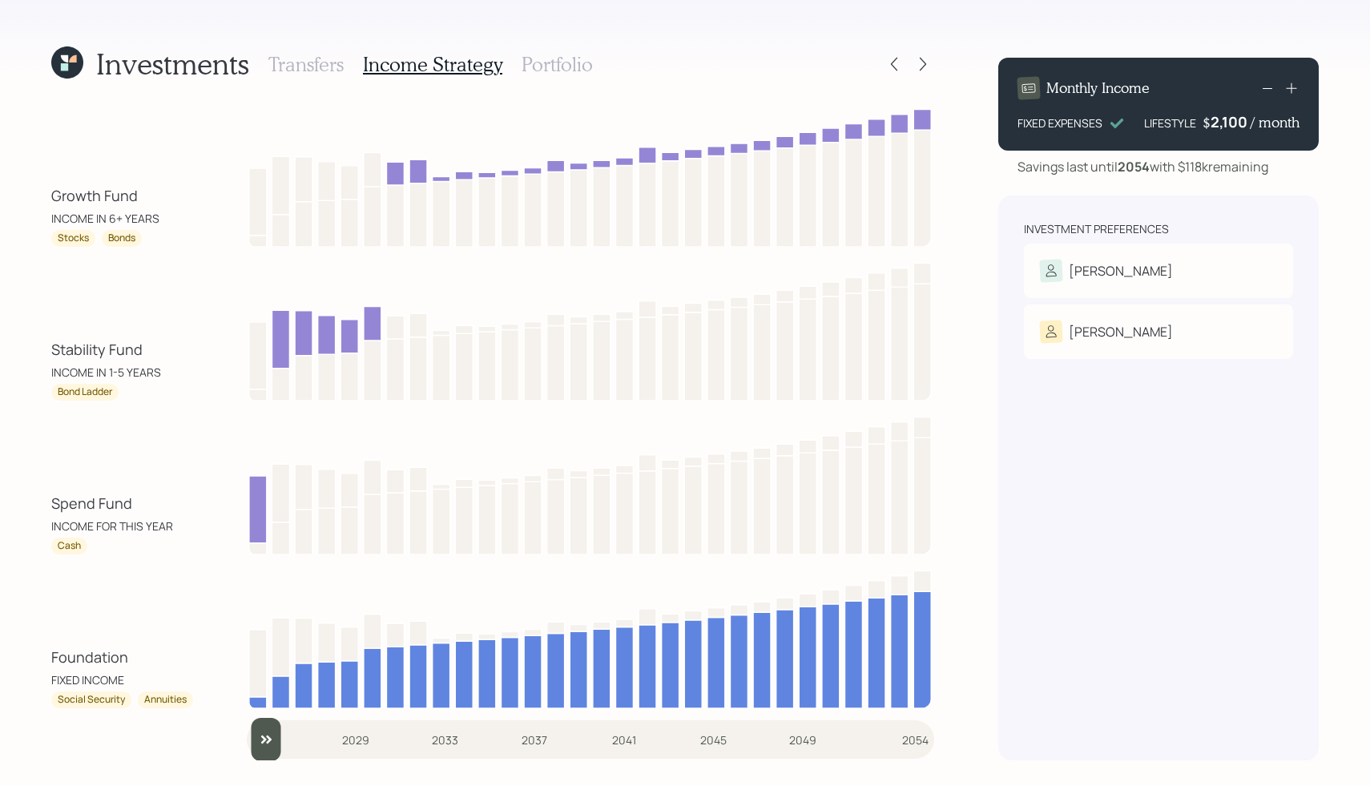
click at [577, 69] on h3 "Portfolio" at bounding box center [557, 64] width 71 height 23
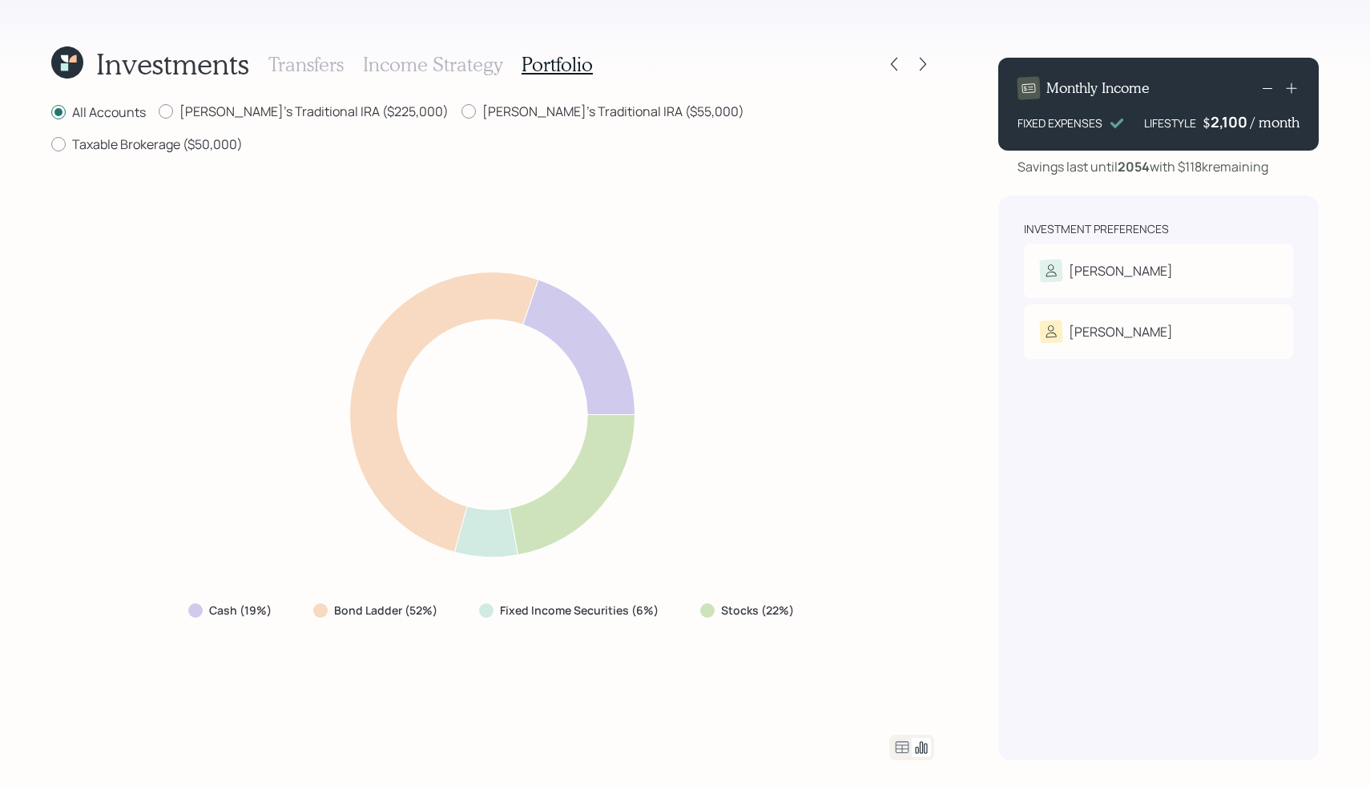
click at [903, 752] on icon at bounding box center [903, 747] width 14 height 12
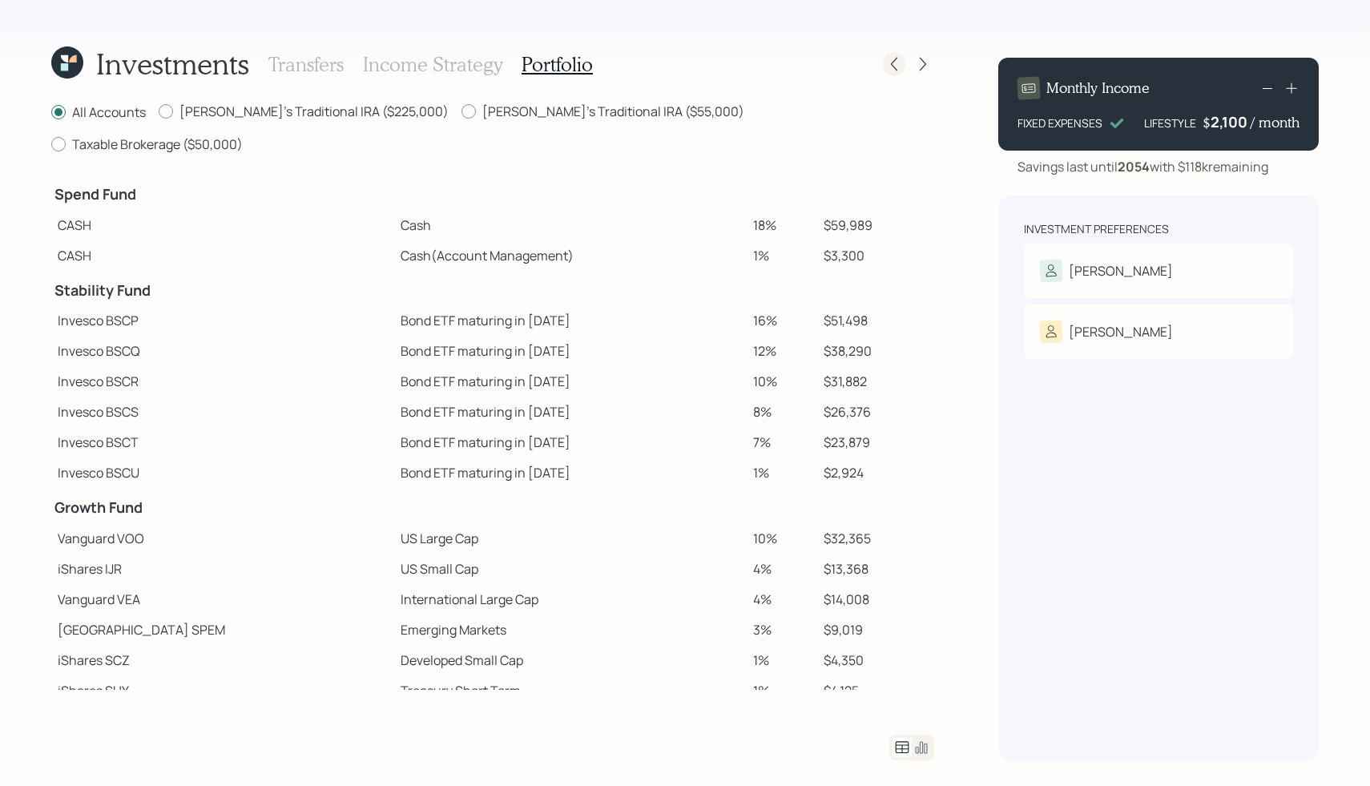
click at [895, 65] on icon at bounding box center [894, 64] width 16 height 16
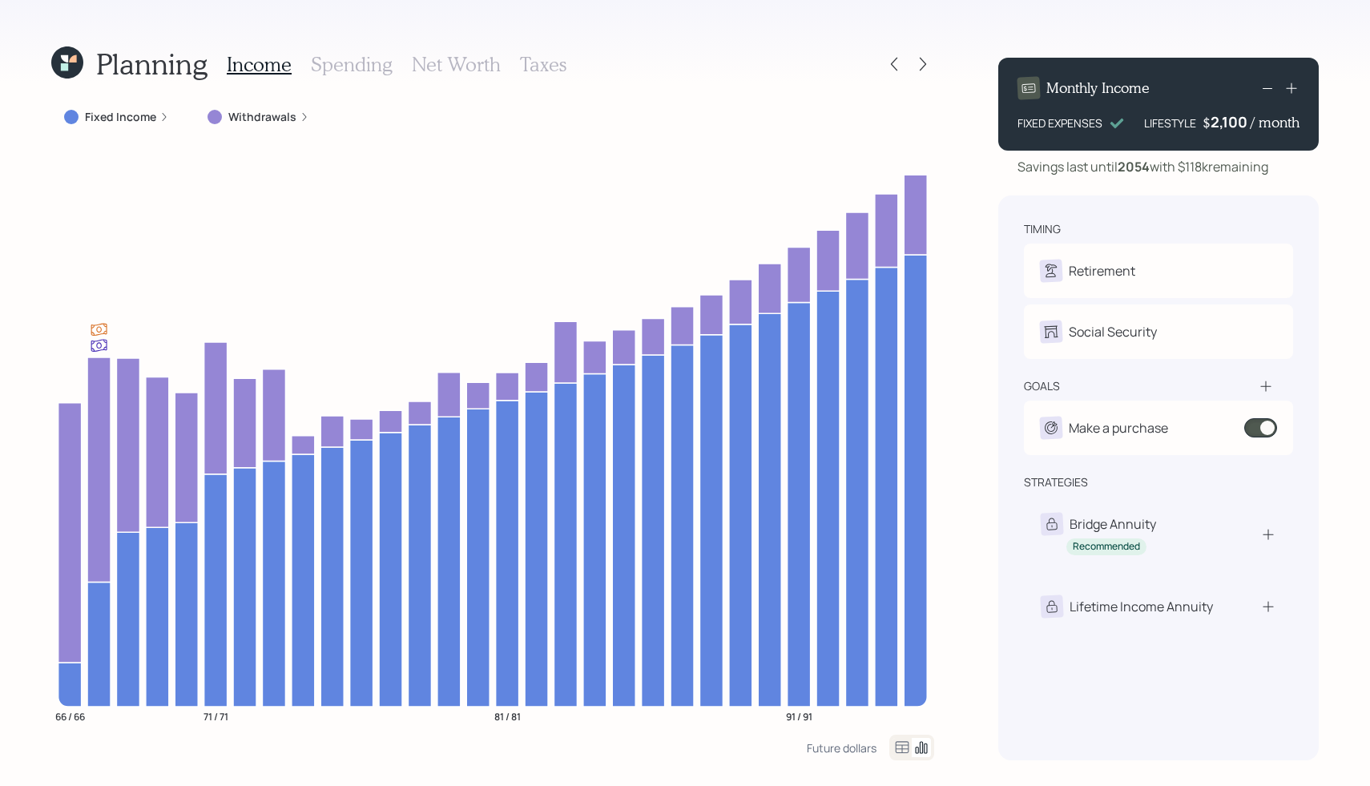
click at [368, 68] on h3 "Spending" at bounding box center [352, 64] width 82 height 23
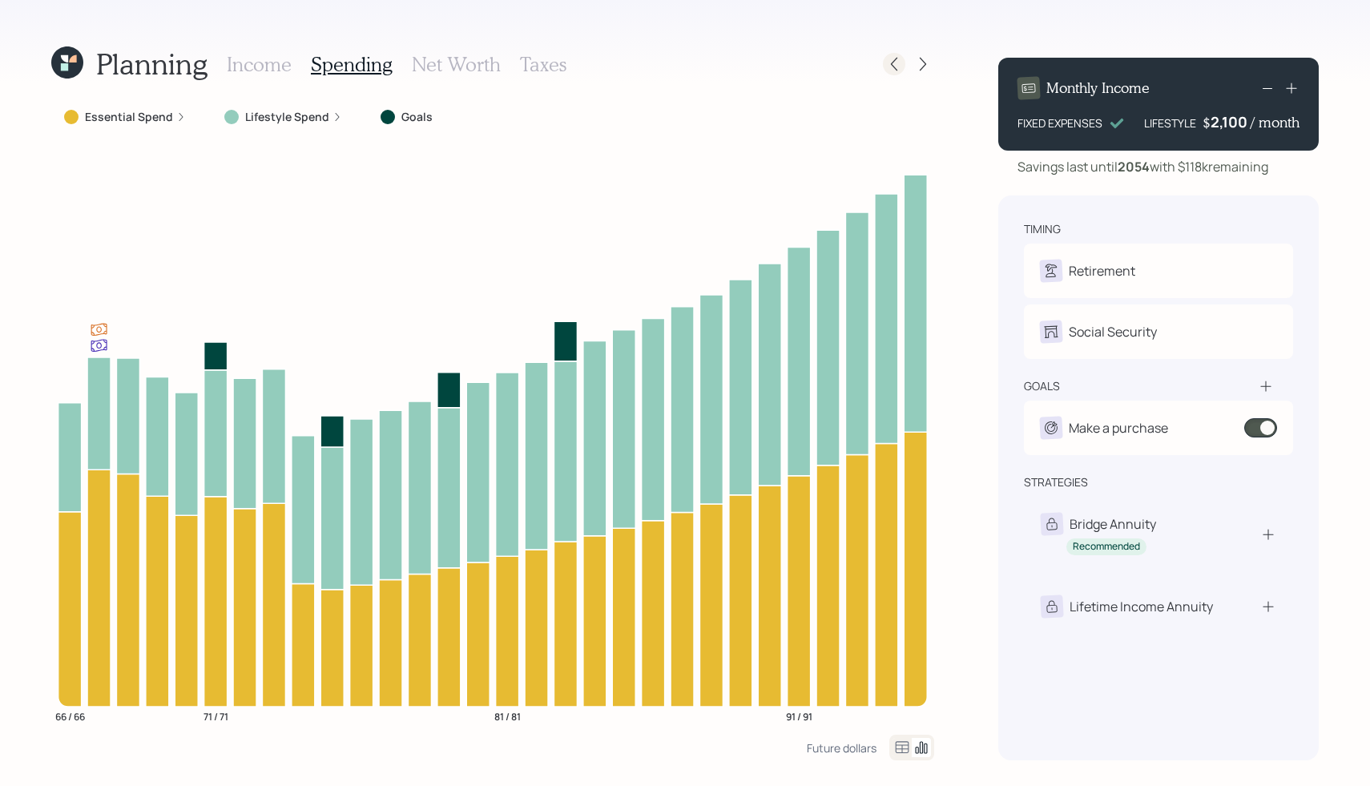
click at [897, 56] on icon at bounding box center [894, 64] width 16 height 16
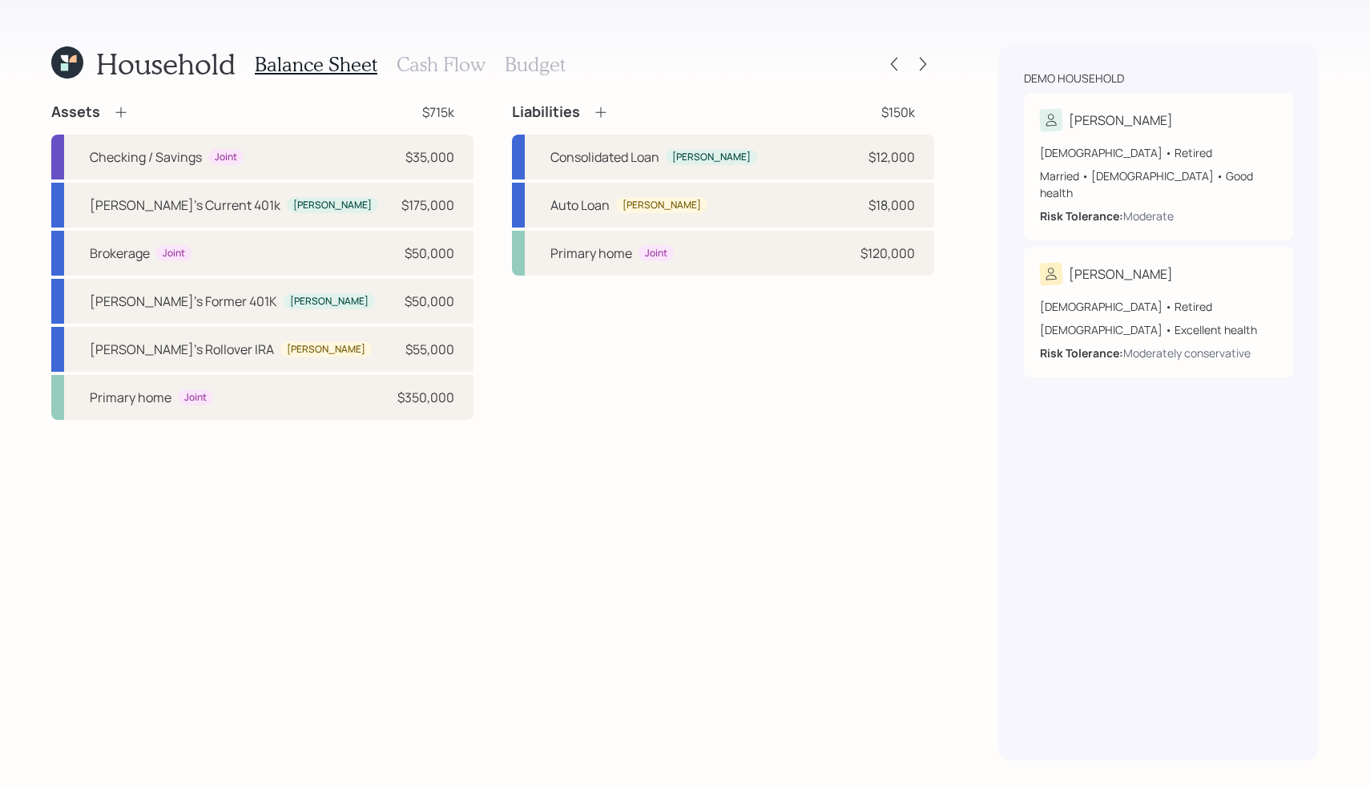
click at [407, 61] on h3 "Cash Flow" at bounding box center [441, 64] width 89 height 23
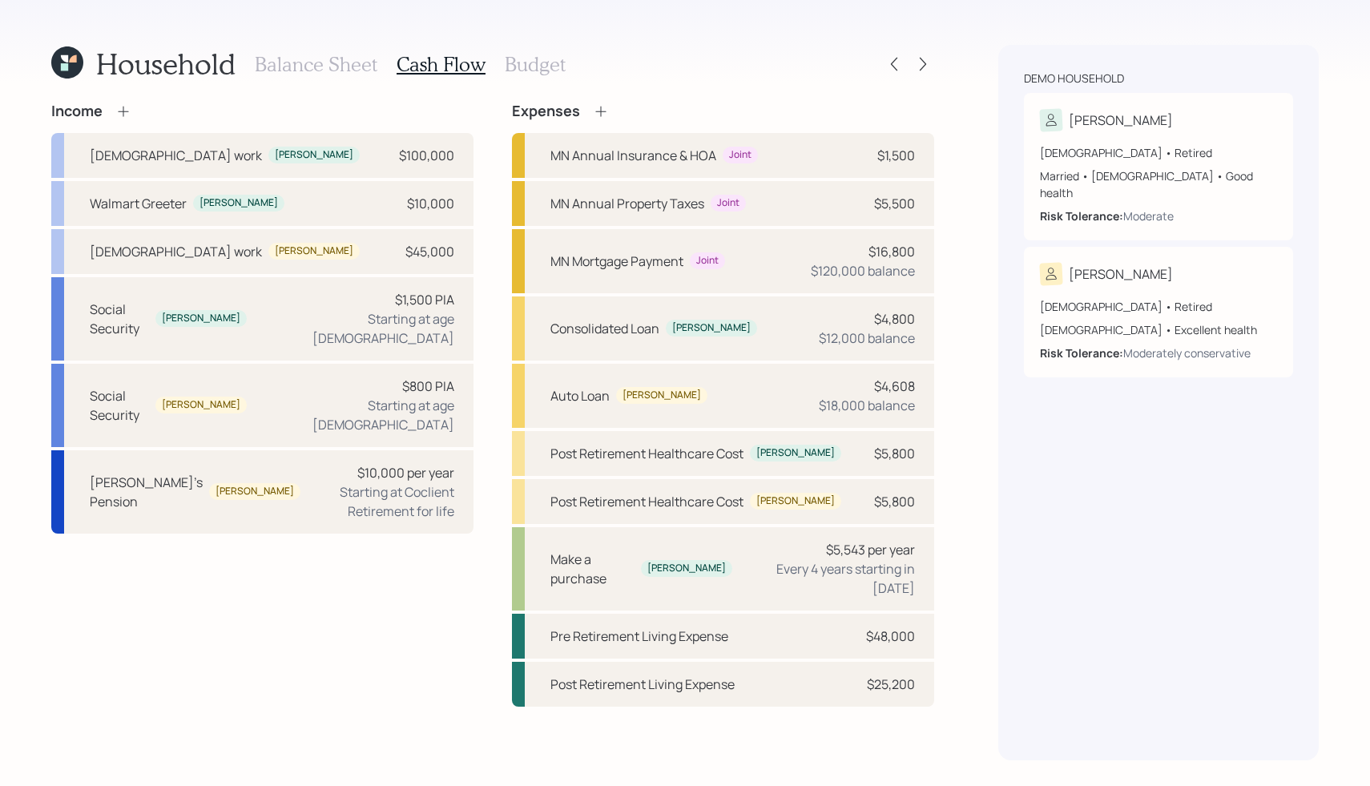
click at [600, 113] on icon at bounding box center [601, 111] width 16 height 16
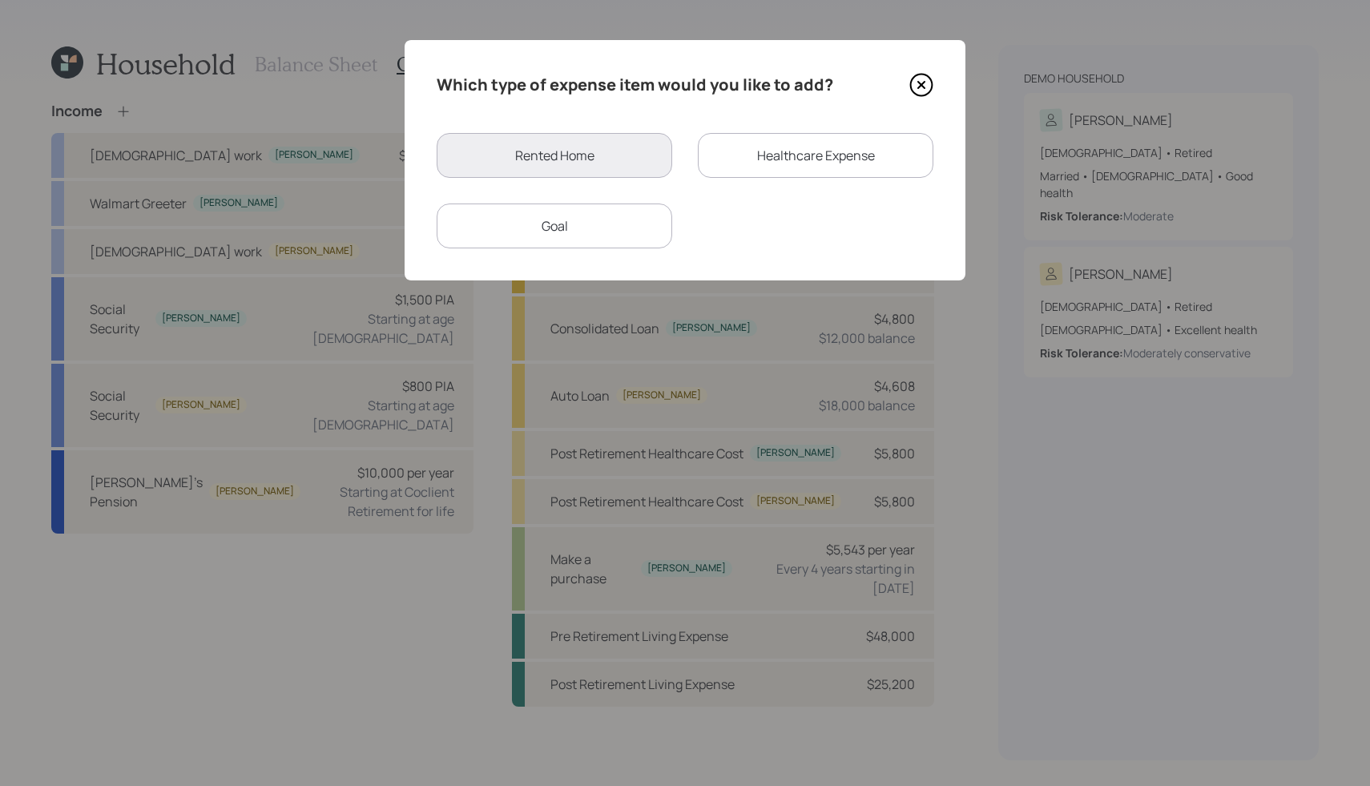
click at [920, 86] on icon at bounding box center [921, 85] width 6 height 6
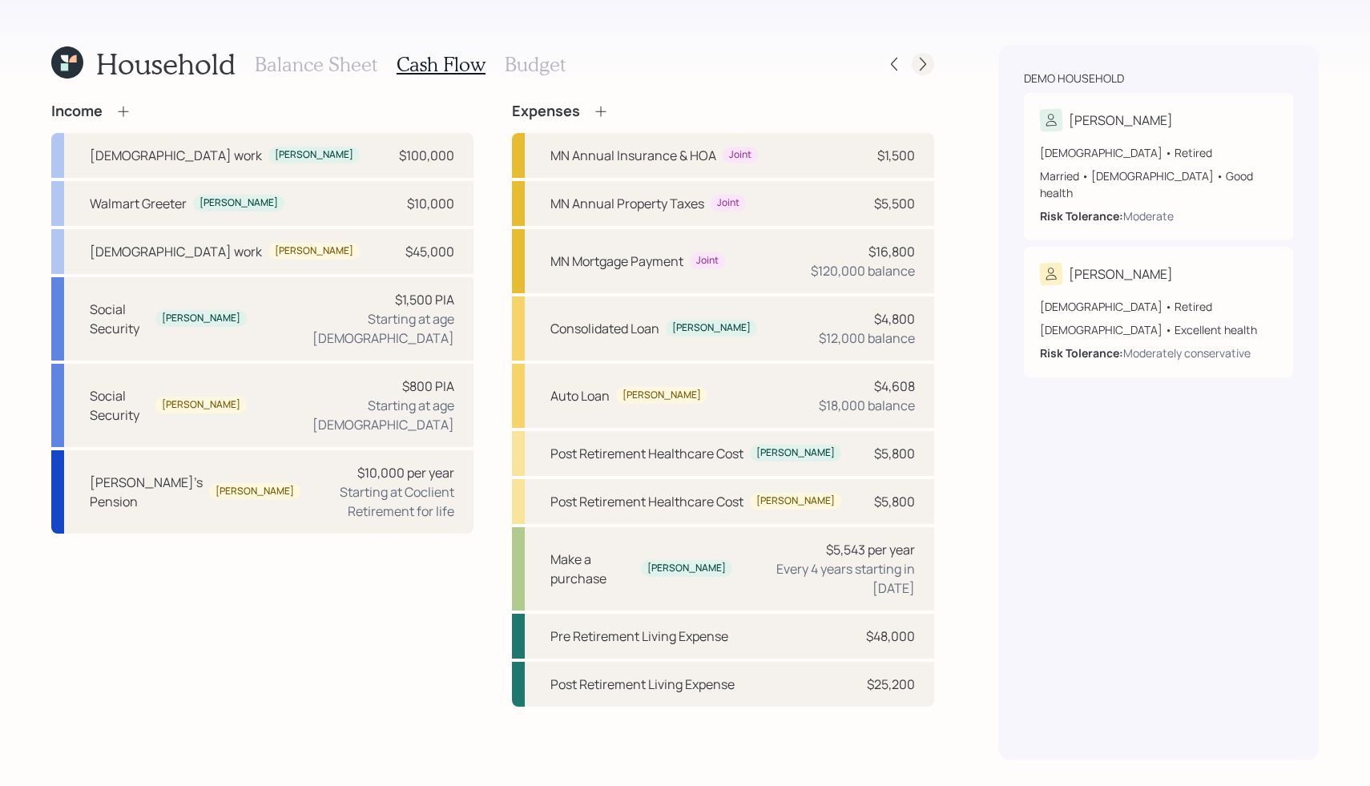
click at [913, 63] on div at bounding box center [923, 64] width 22 height 22
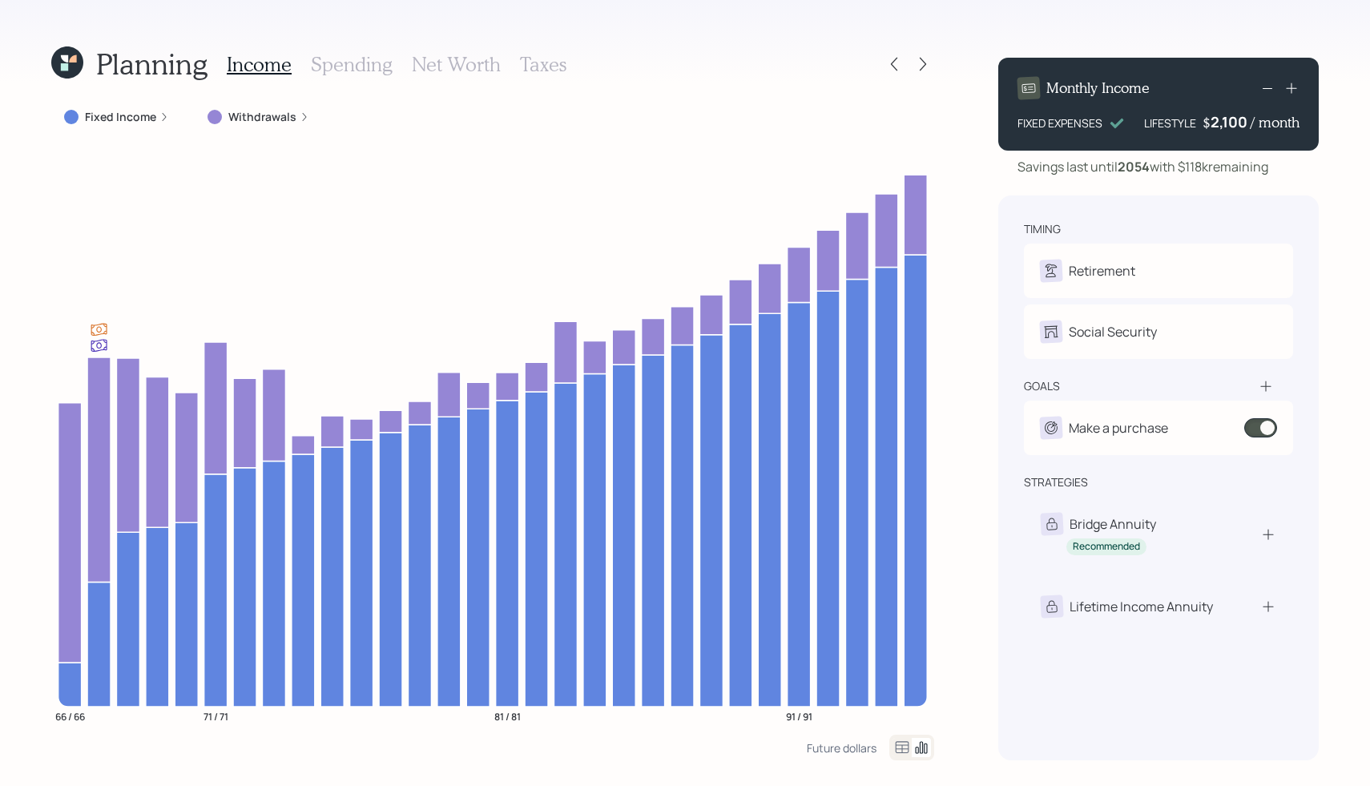
click at [1293, 87] on icon at bounding box center [1292, 88] width 16 height 16
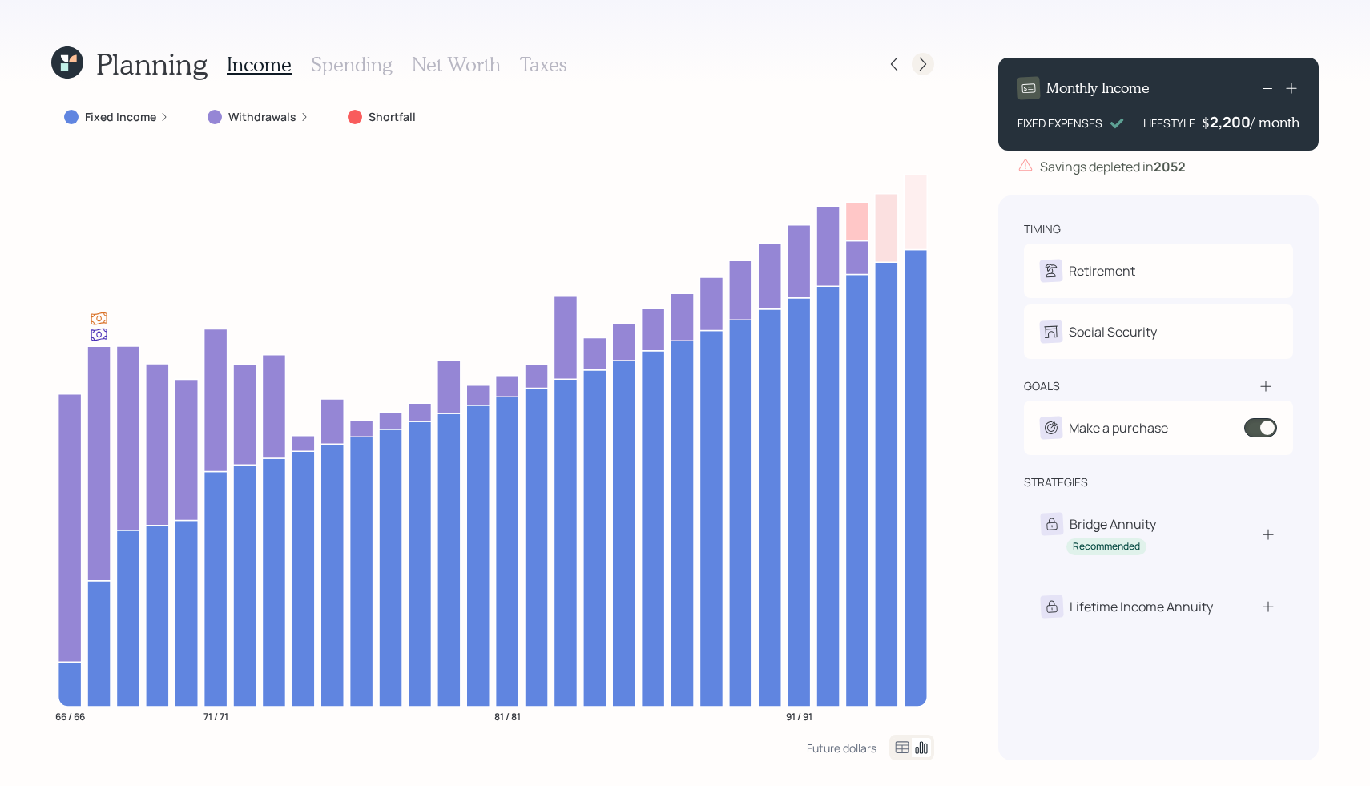
click at [920, 62] on icon at bounding box center [923, 64] width 16 height 16
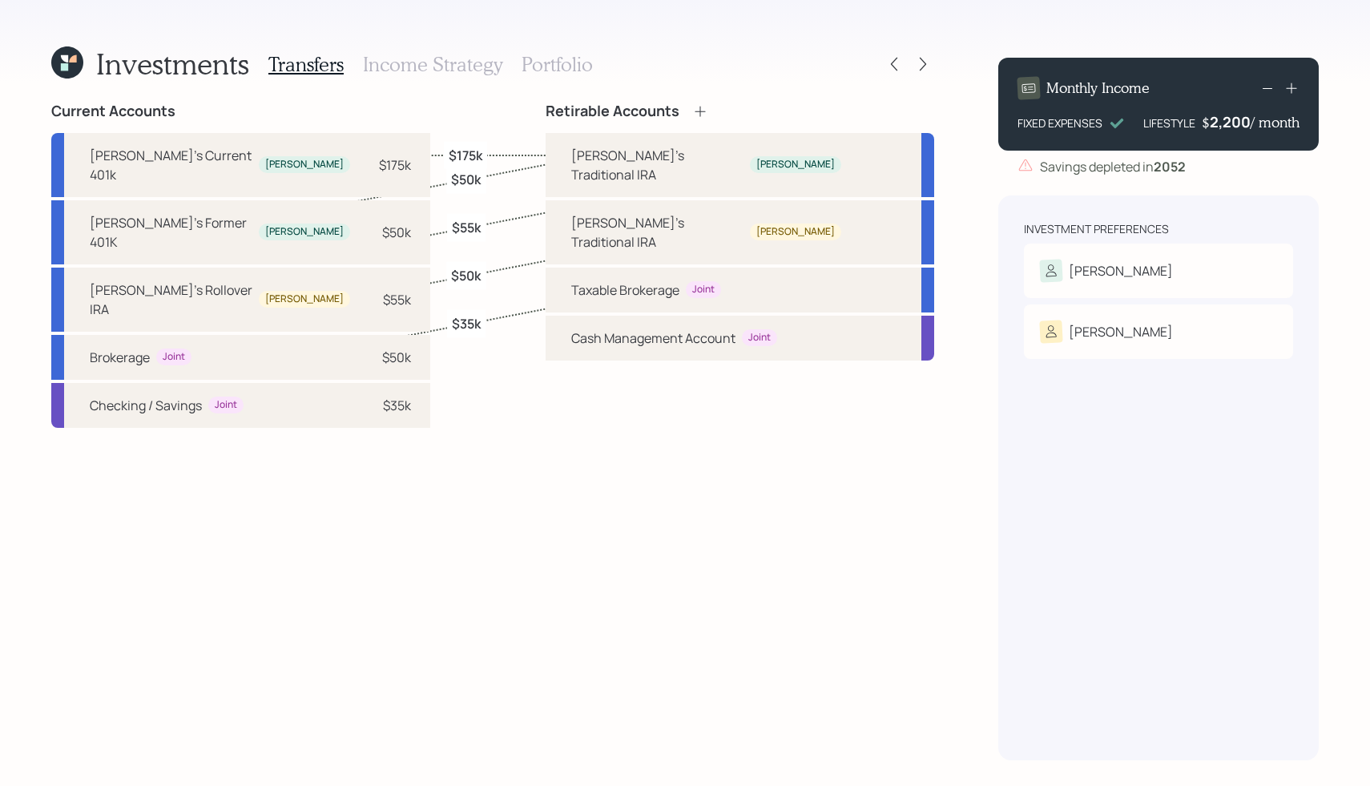
click at [558, 58] on h3 "Portfolio" at bounding box center [557, 64] width 71 height 23
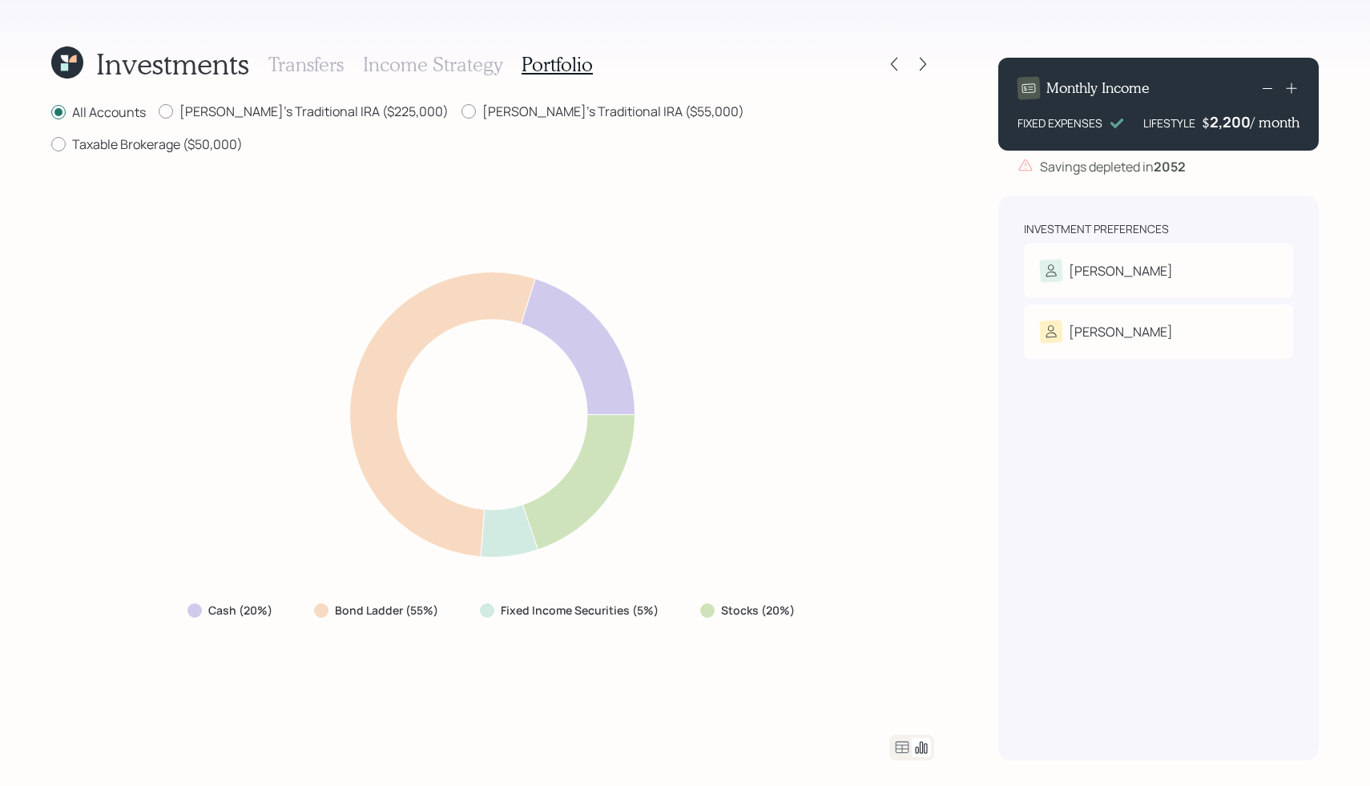
click at [905, 756] on icon at bounding box center [902, 747] width 19 height 19
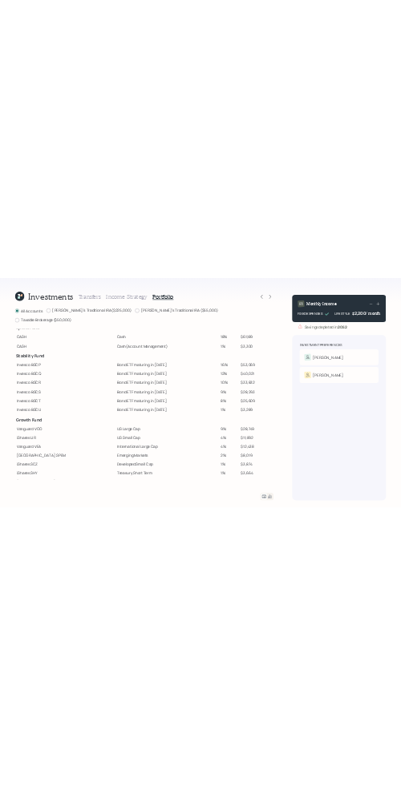
scroll to position [22, 0]
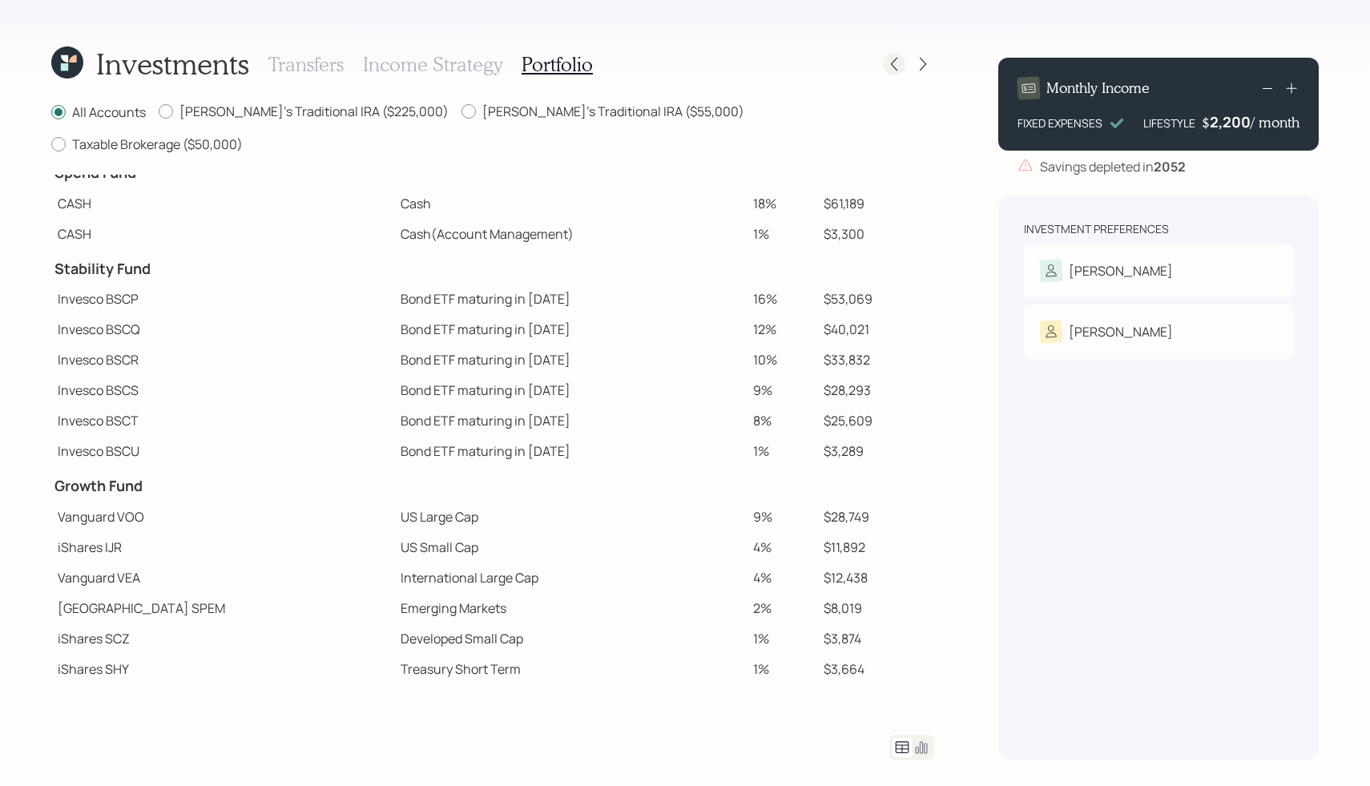
click at [897, 66] on icon at bounding box center [894, 64] width 16 height 16
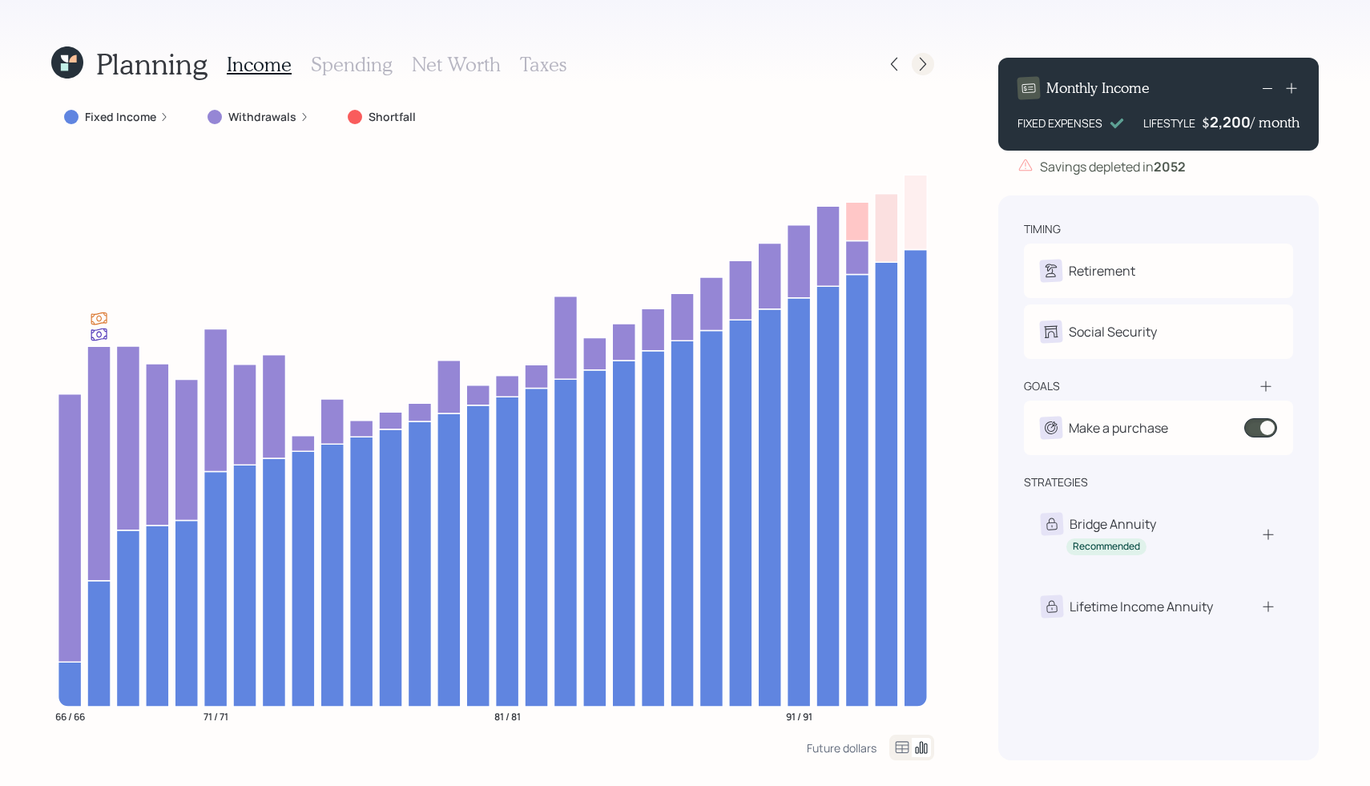
click at [922, 69] on icon at bounding box center [923, 65] width 6 height 14
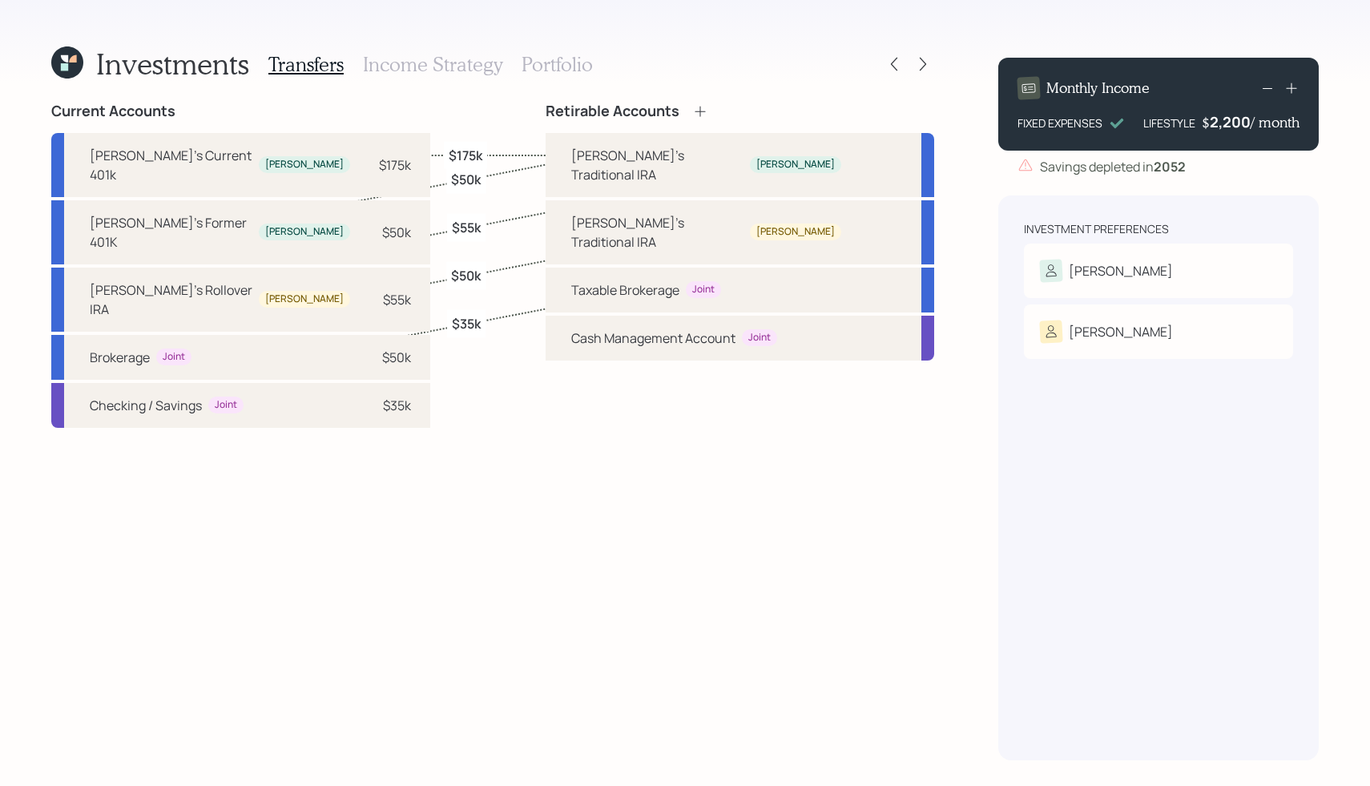
click at [450, 60] on h3 "Income Strategy" at bounding box center [432, 64] width 139 height 23
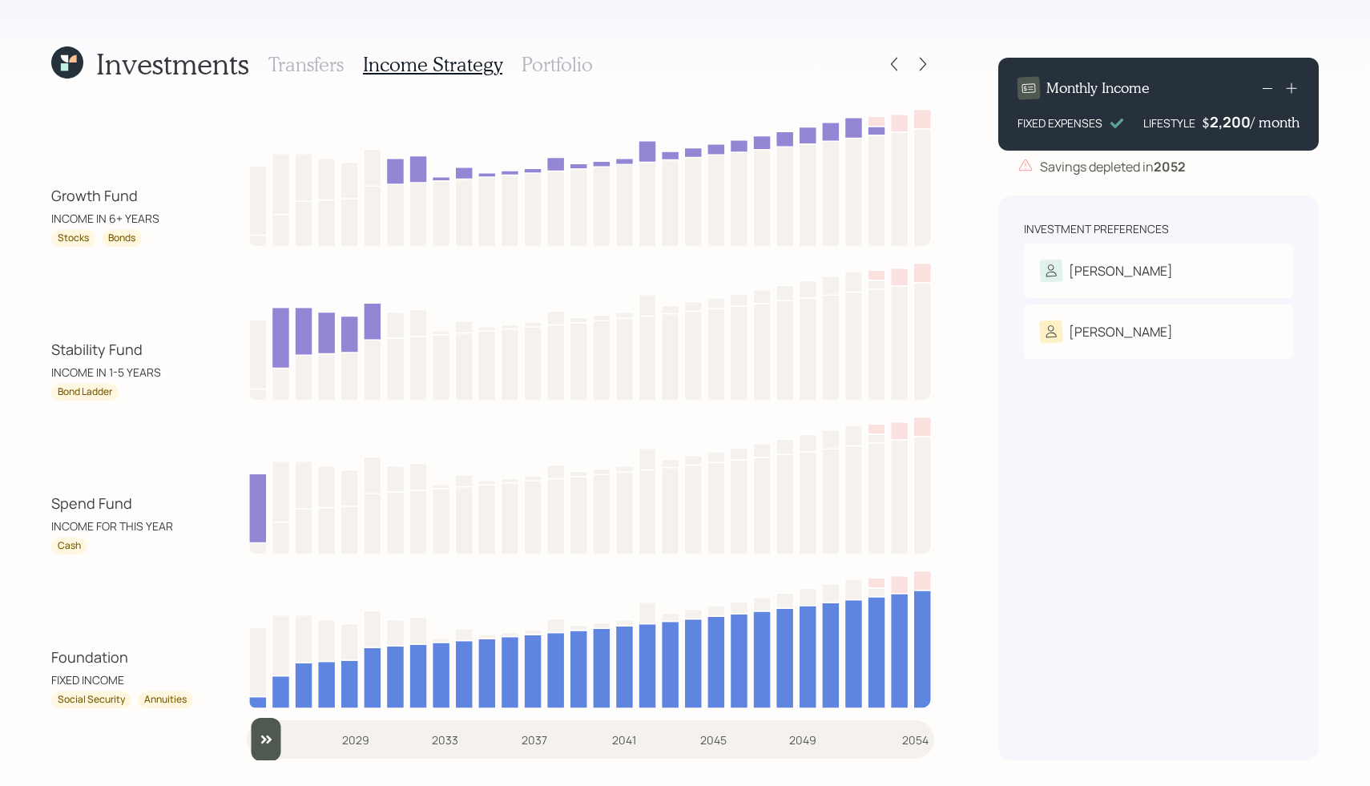
click at [558, 60] on h3 "Portfolio" at bounding box center [557, 64] width 71 height 23
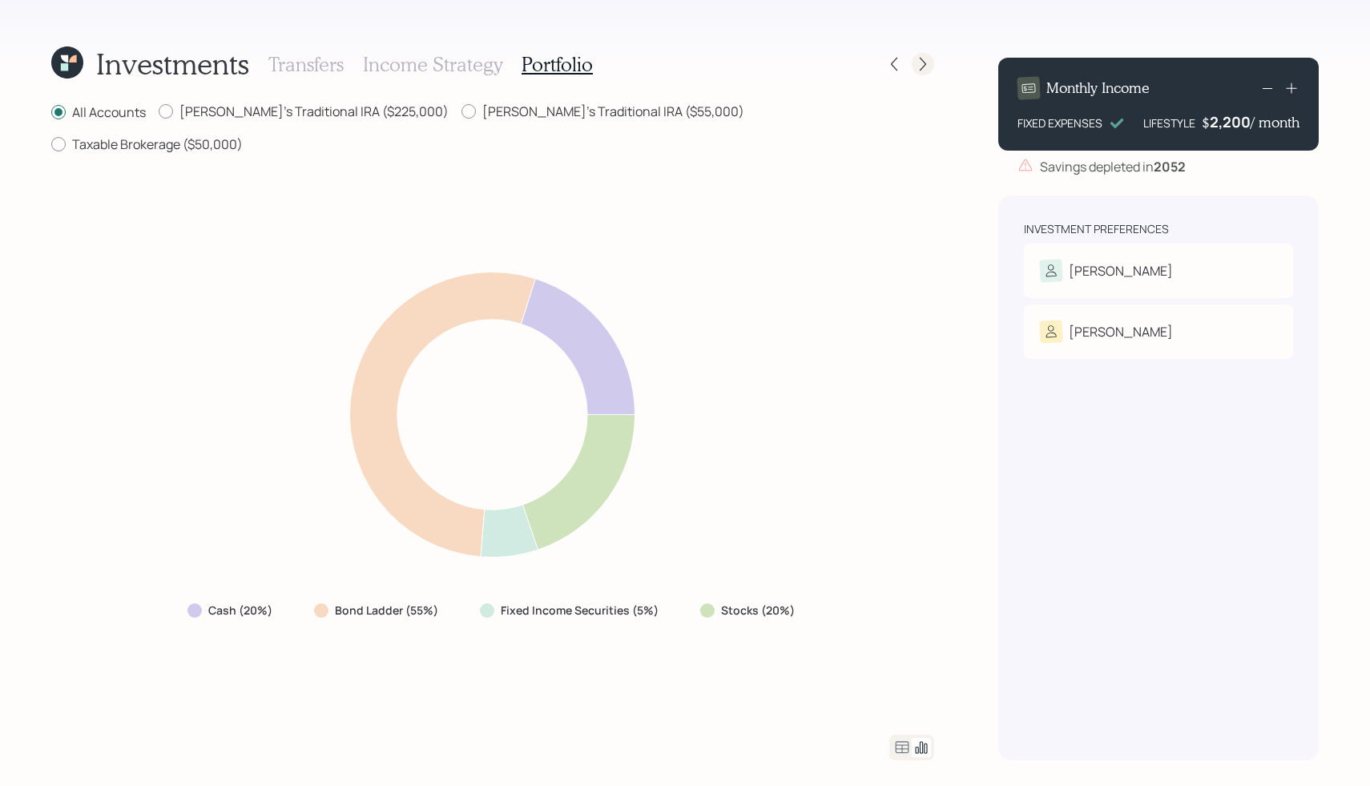
click at [920, 62] on icon at bounding box center [923, 64] width 16 height 16
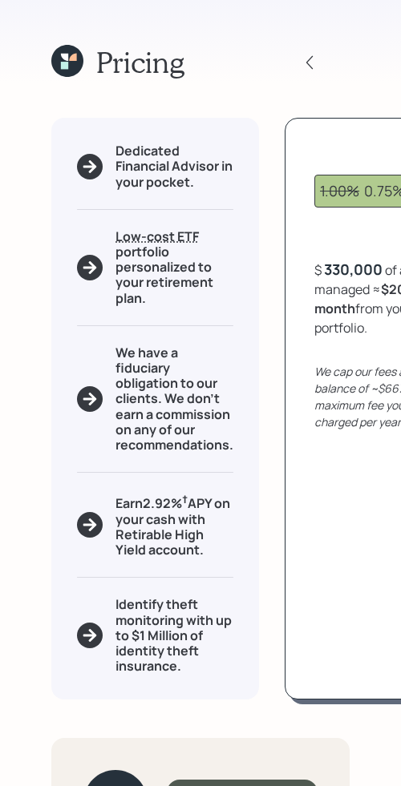
click at [59, 49] on icon at bounding box center [67, 61] width 32 height 32
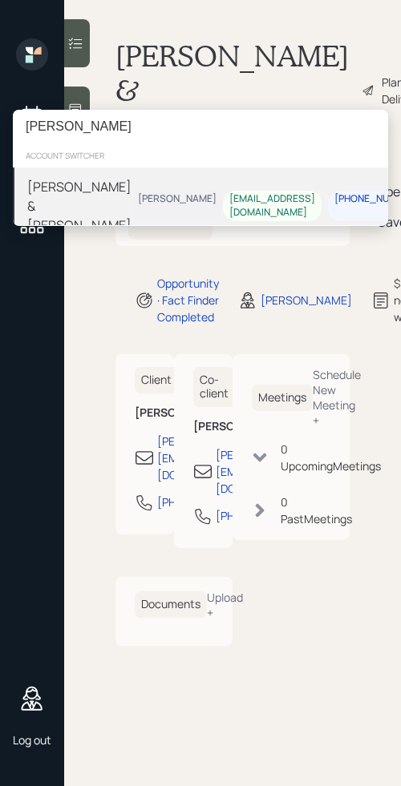
type input "[PERSON_NAME]"
click at [55, 193] on div "[PERSON_NAME] & [PERSON_NAME]" at bounding box center [79, 206] width 104 height 58
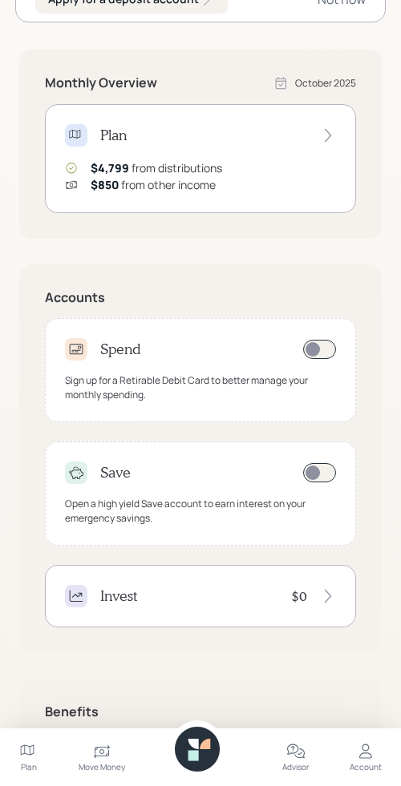
scroll to position [277, 0]
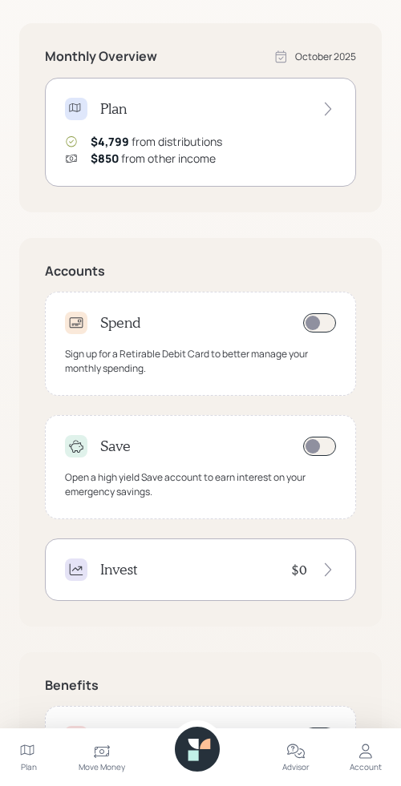
click at [284, 762] on div "Advisor" at bounding box center [295, 767] width 27 height 12
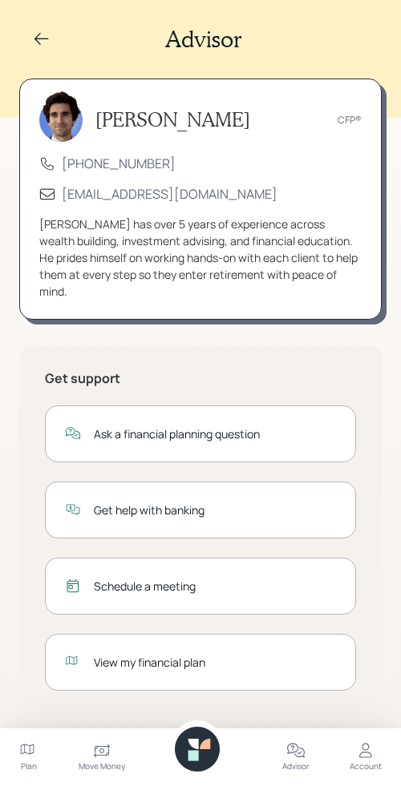
scroll to position [29, 0]
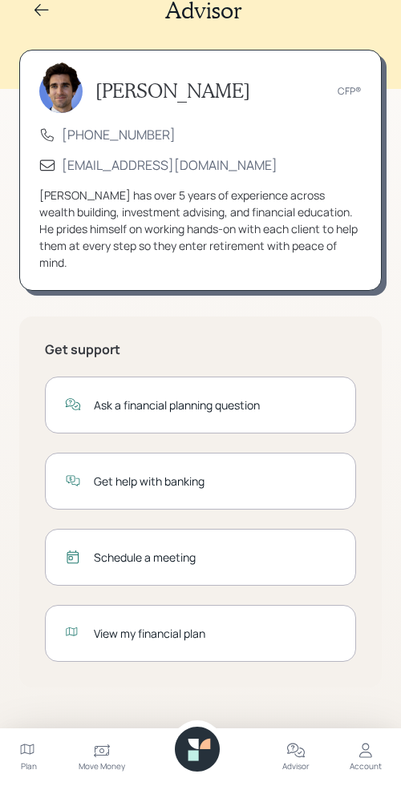
click at [108, 753] on icon at bounding box center [102, 751] width 16 height 13
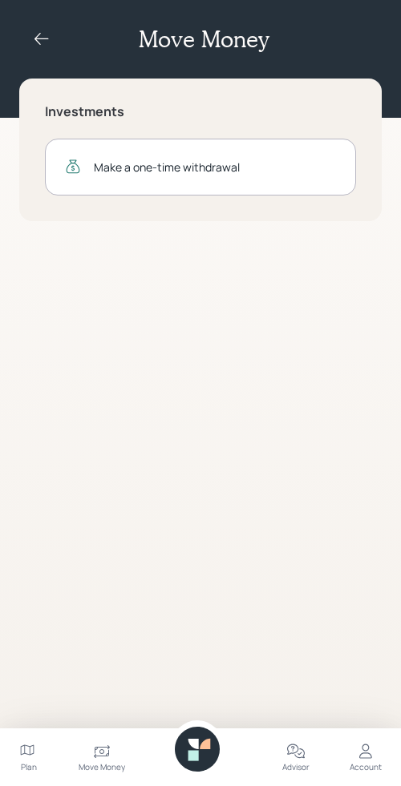
click at [195, 746] on icon at bounding box center [193, 744] width 10 height 10
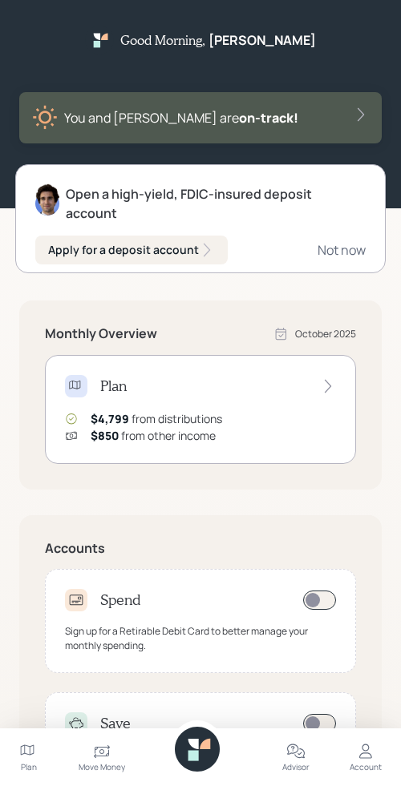
click at [346, 295] on div "Open a high-yield, FDIC-insured deposit account Apply for a deposit account Not…" at bounding box center [200, 704] width 362 height 1071
